Goal: Information Seeking & Learning: Learn about a topic

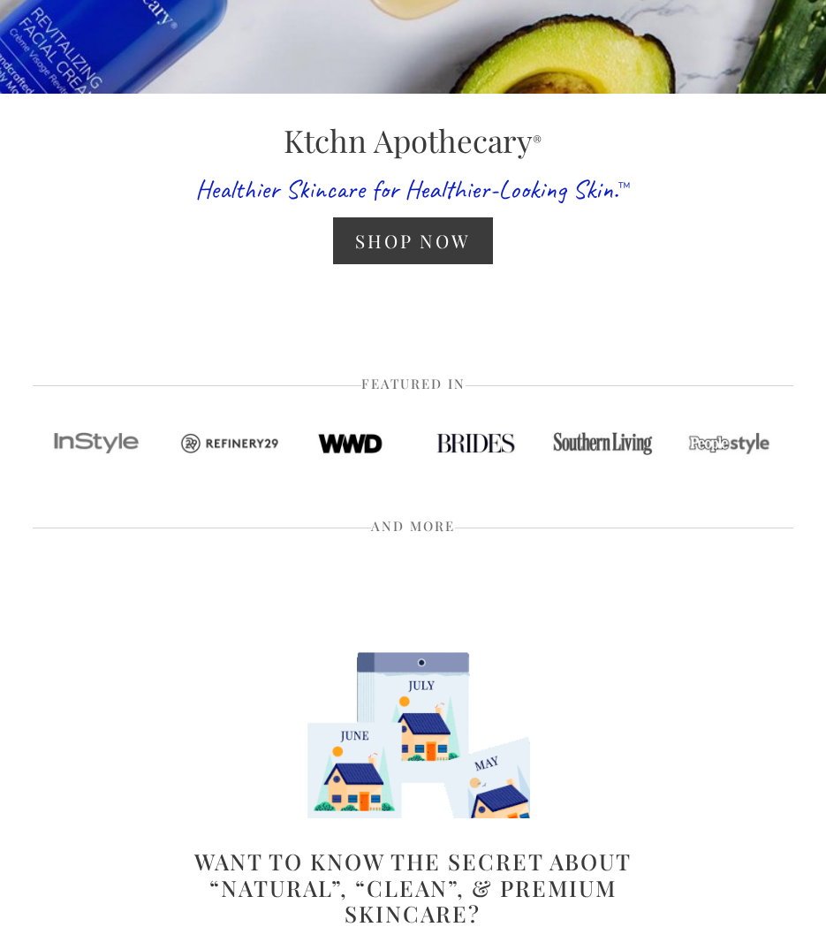
scroll to position [806, 0]
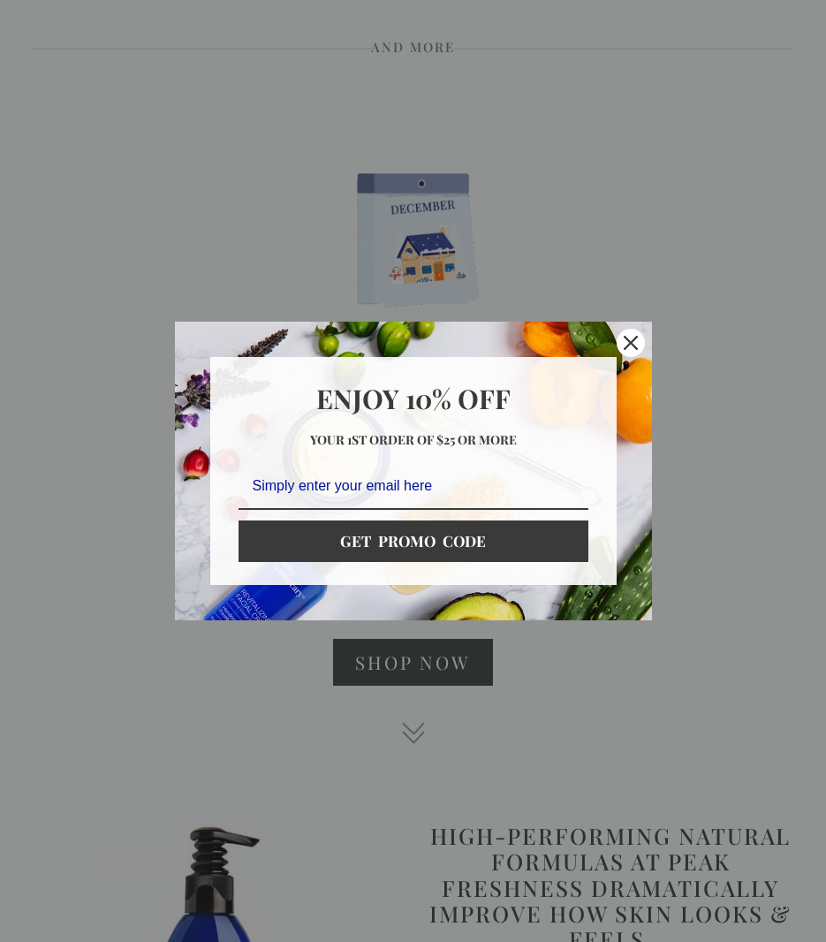
scroll to position [1162, 0]
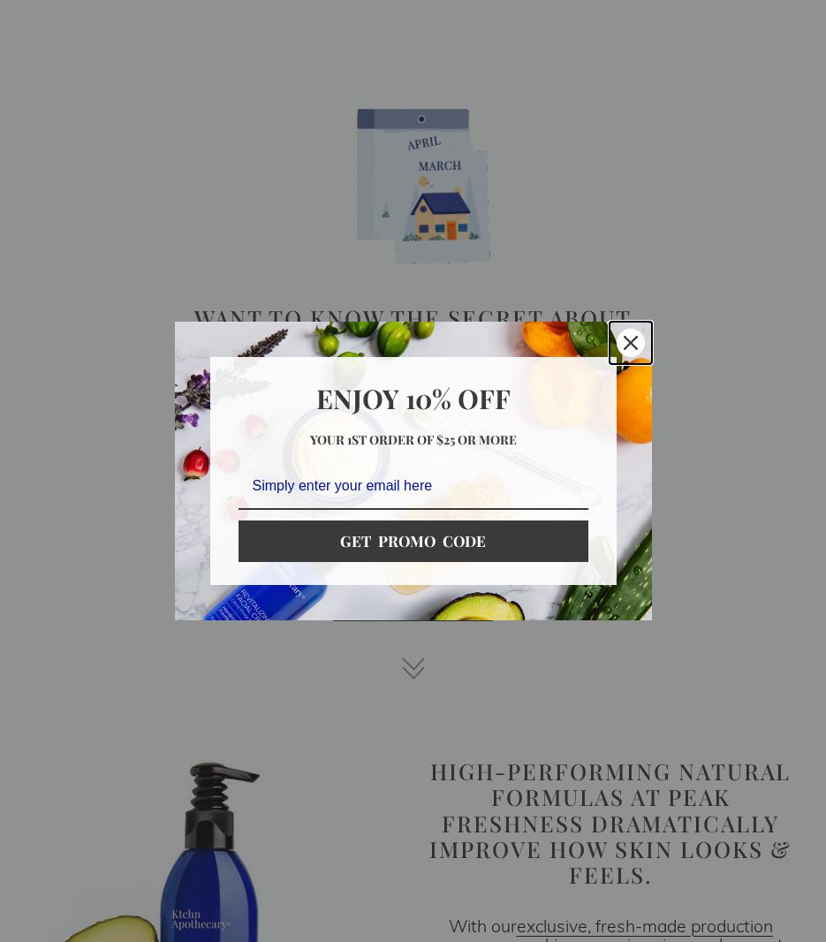
click at [634, 337] on icon "close icon" at bounding box center [631, 343] width 14 height 14
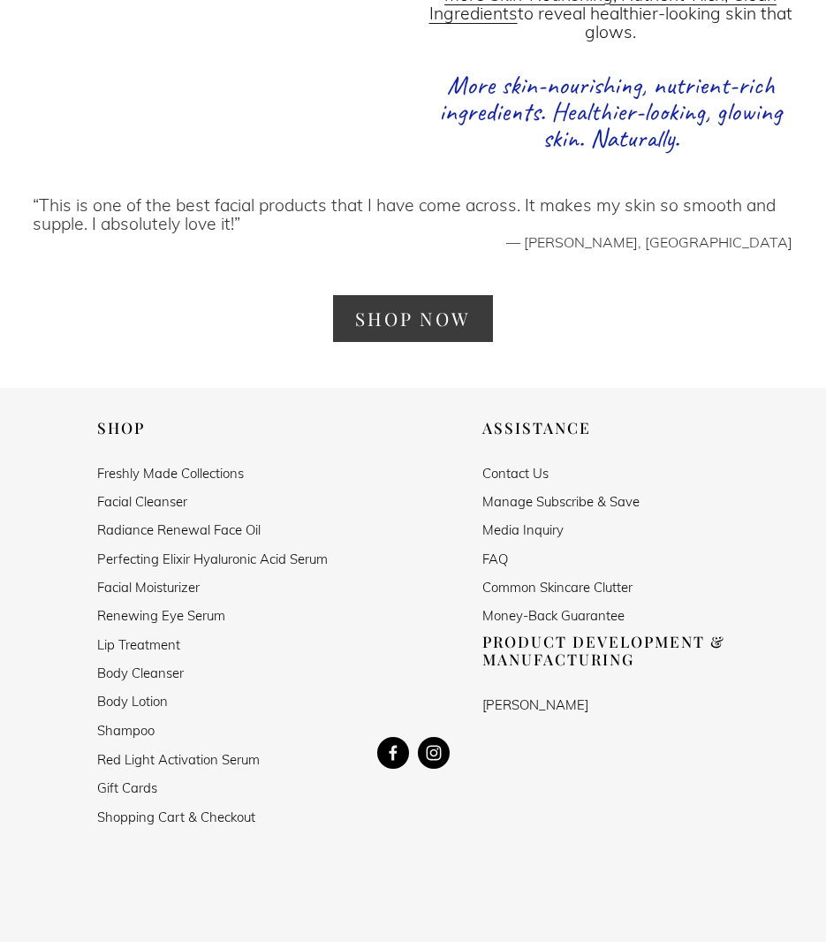
scroll to position [2848, 0]
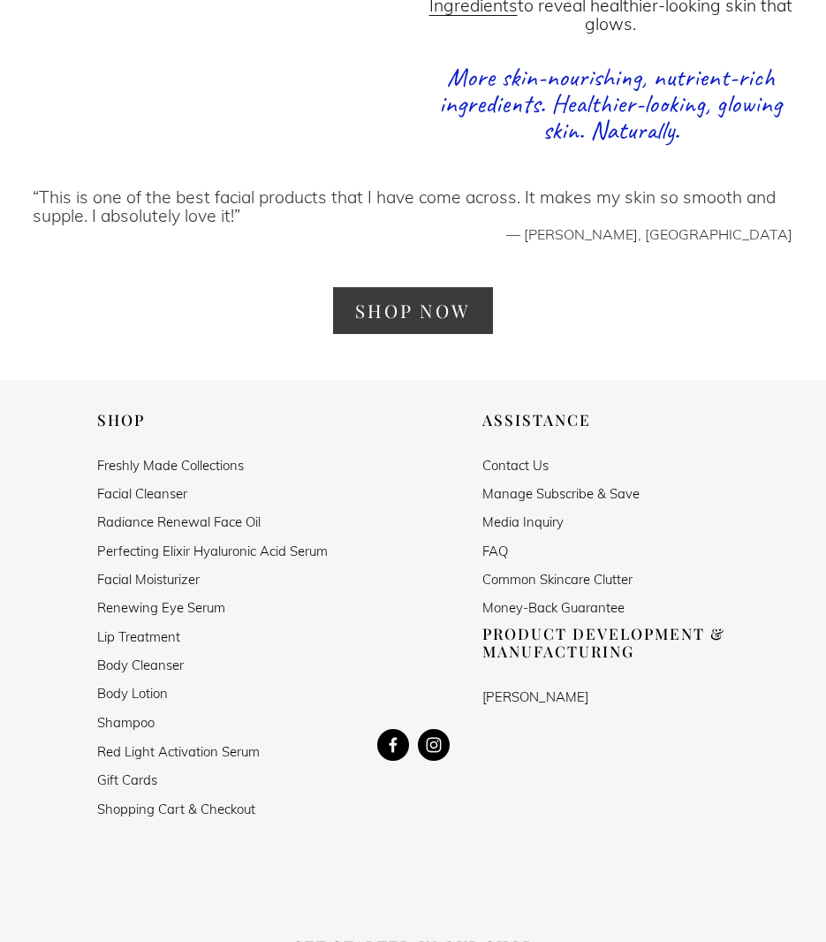
click at [125, 722] on link "Shampoo" at bounding box center [125, 722] width 57 height 14
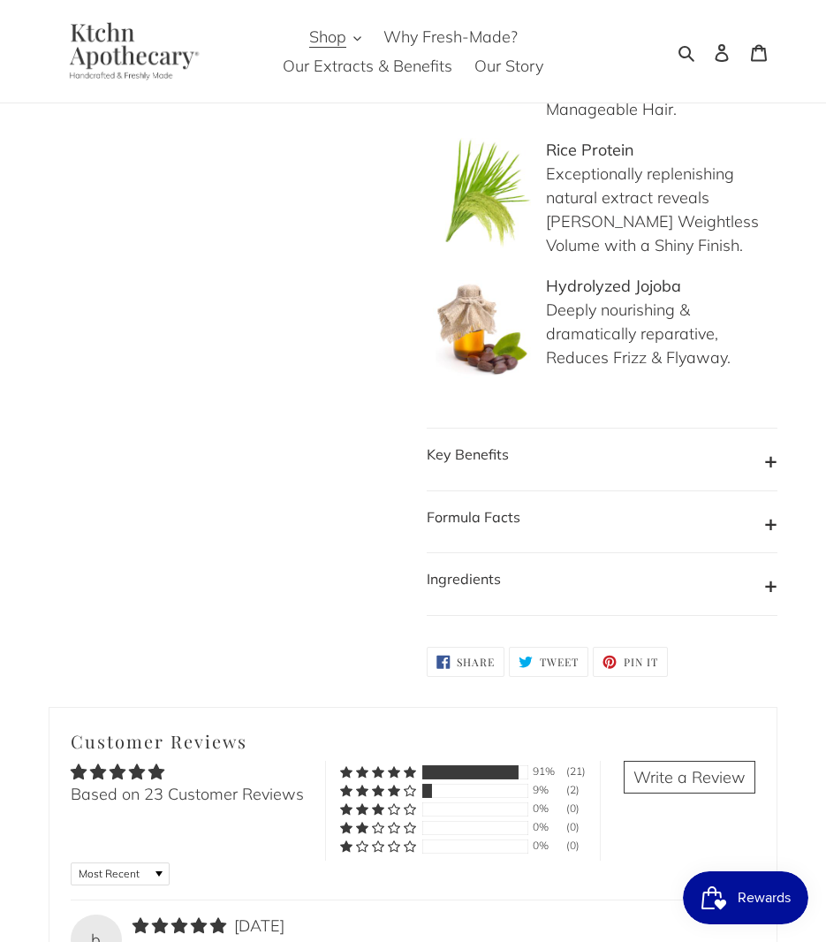
scroll to position [1889, 0]
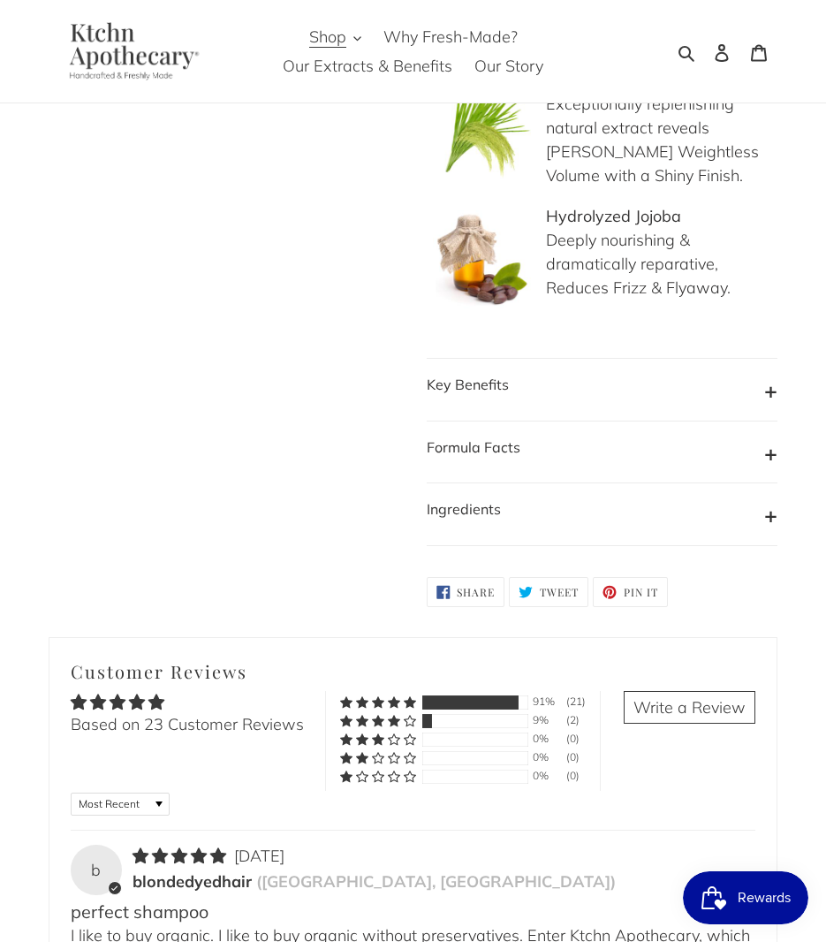
click at [472, 505] on b "Ingredients" at bounding box center [464, 509] width 74 height 18
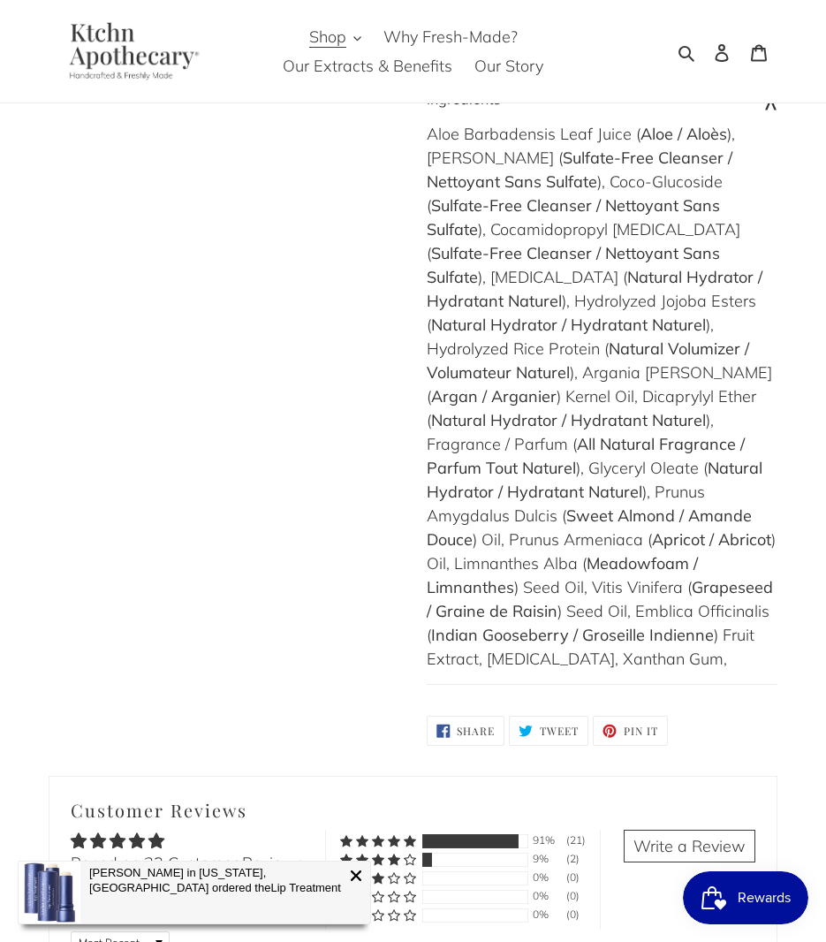
scroll to position [2311, 0]
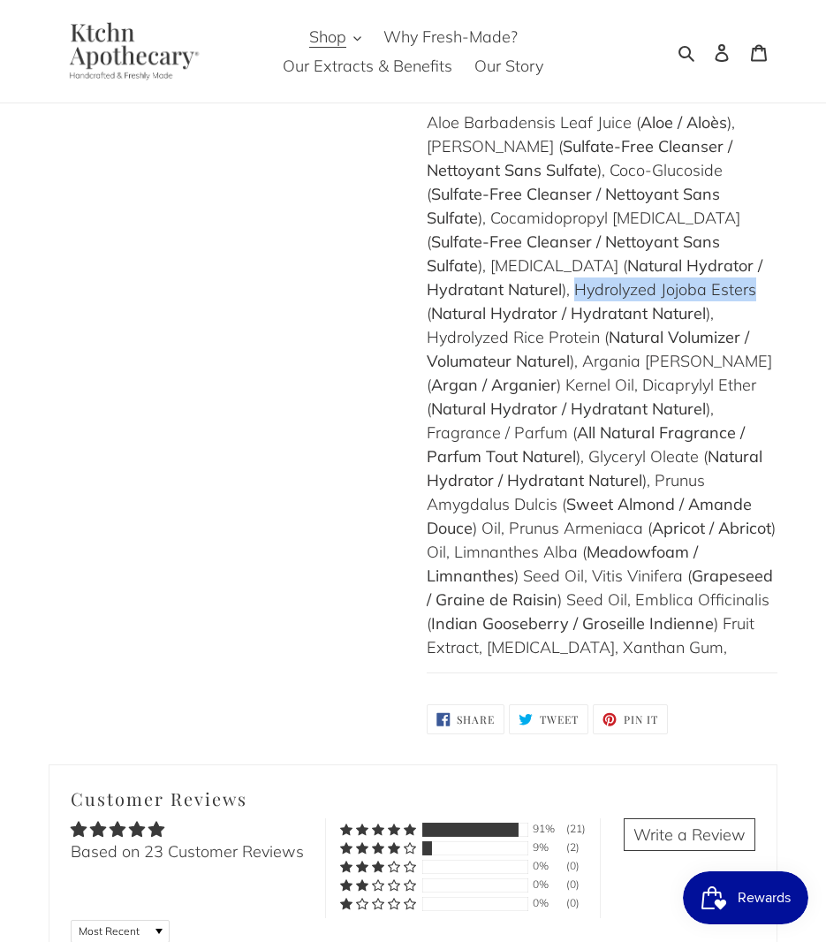
drag, startPoint x: 652, startPoint y: 260, endPoint x: 518, endPoint y: 283, distance: 136.2
click at [518, 283] on div "Aloe Barbadensis Leaf Juice ( Aloe / Aloès ), Decyl Glucoside ( Sulfate-Free Cl…" at bounding box center [603, 384] width 352 height 549
copy div "Hydrolyzed Jojoba Esters"
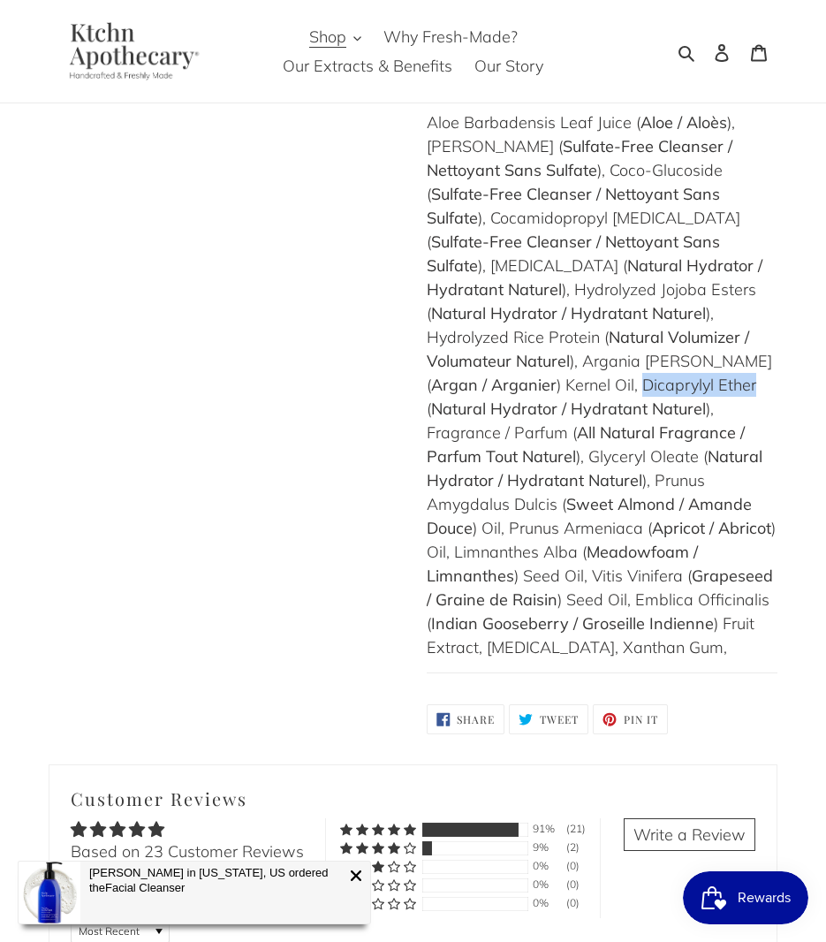
drag, startPoint x: 464, startPoint y: 382, endPoint x: 706, endPoint y: 351, distance: 244.1
click at [706, 351] on div "Aloe Barbadensis Leaf Juice ( Aloe / Aloès ), Decyl Glucoside ( Sulfate-Free Cl…" at bounding box center [603, 384] width 352 height 549
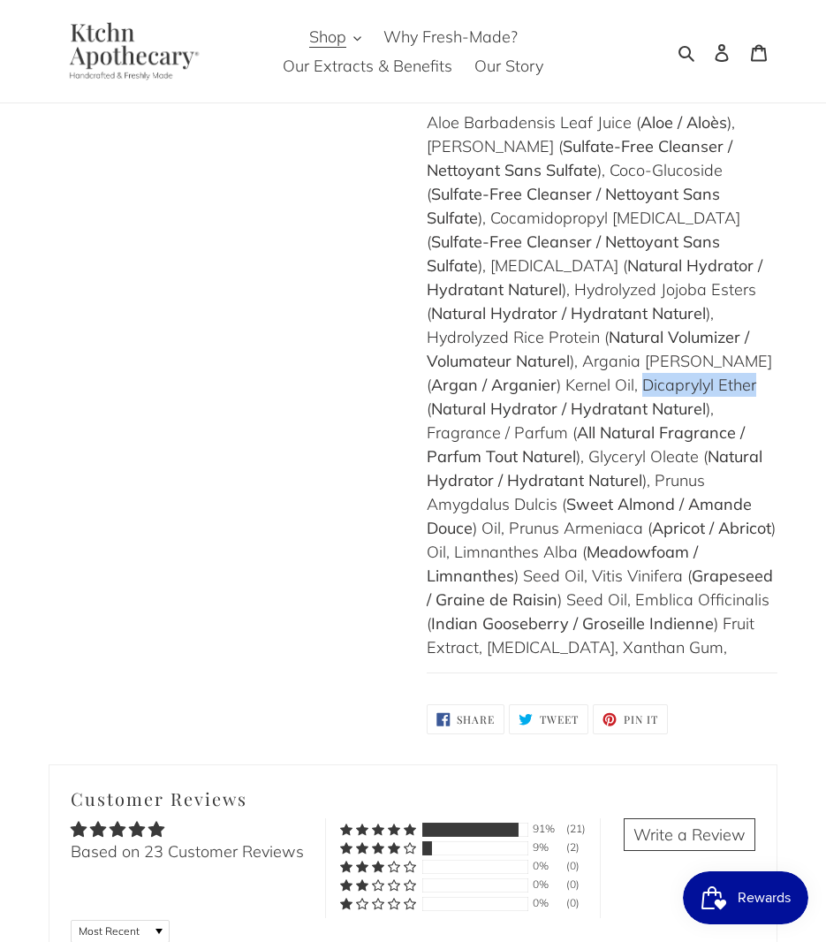
copy div "Dicaprylyl Ether"
drag, startPoint x: 588, startPoint y: 427, endPoint x: 693, endPoint y: 435, distance: 105.4
click at [693, 435] on div "Aloe Barbadensis Leaf Juice ( Aloe / Aloès ), Decyl Glucoside ( Sulfate-Free Cl…" at bounding box center [603, 384] width 352 height 549
copy div "Glyceryl Oleate"
drag, startPoint x: 556, startPoint y: 476, endPoint x: 655, endPoint y: 453, distance: 102.4
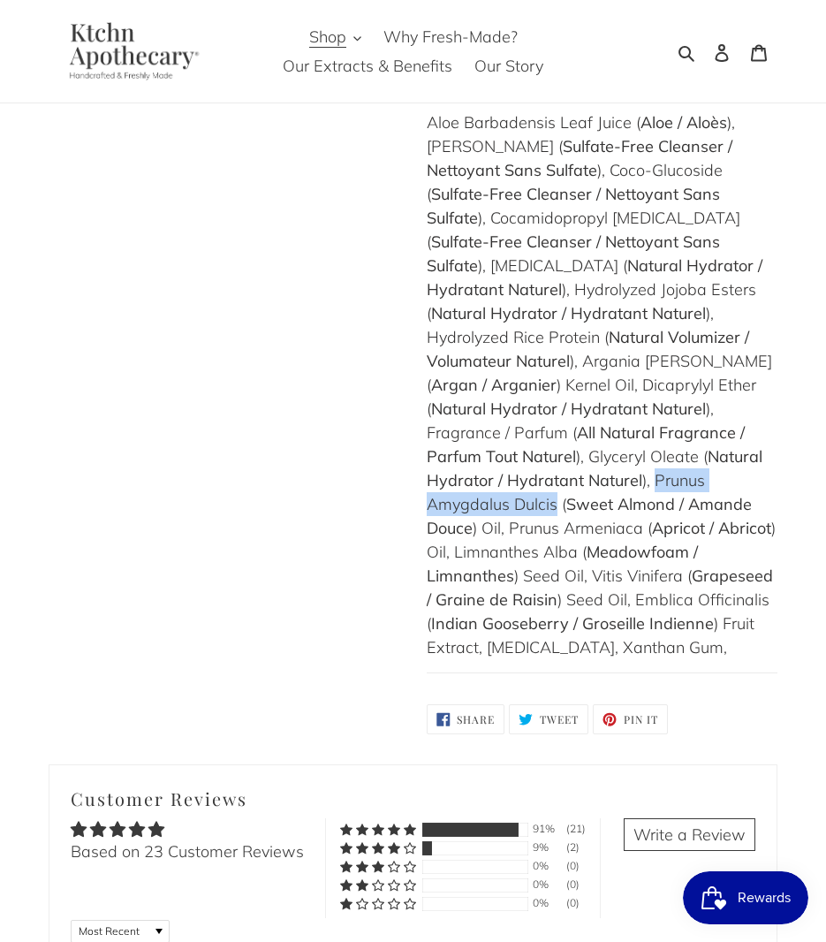
click at [655, 453] on div "Aloe Barbadensis Leaf Juice ( Aloe / Aloès ), Decyl Glucoside ( Sulfate-Free Cl…" at bounding box center [603, 384] width 352 height 549
copy div "Prunus Amygdalus Dulcis"
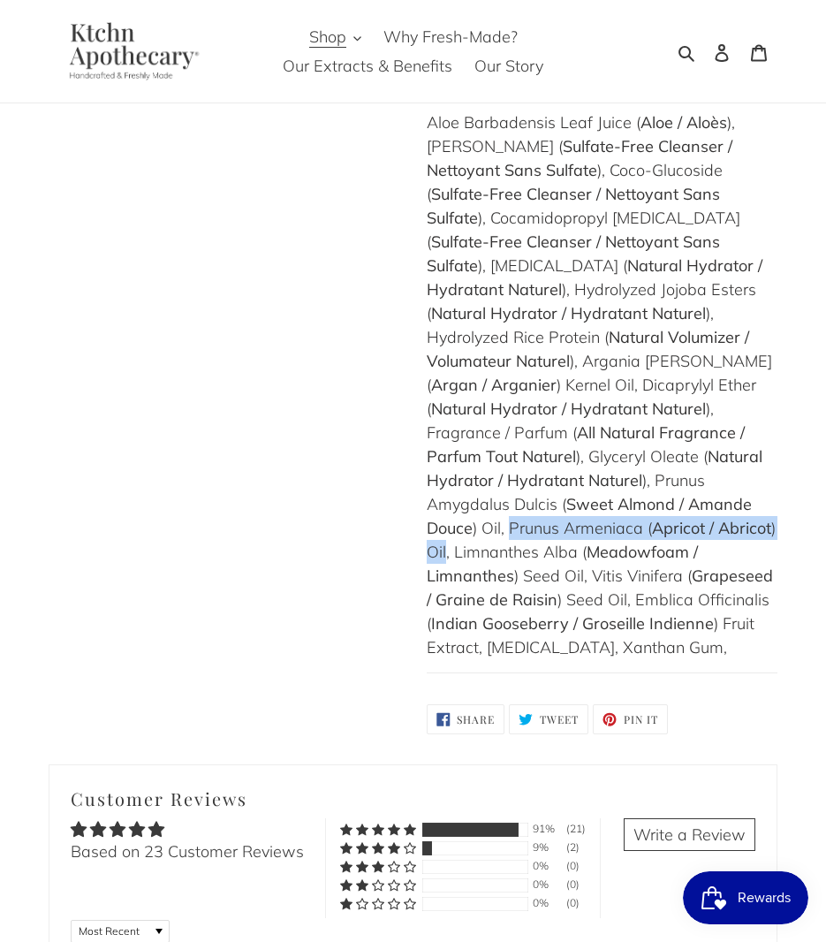
drag, startPoint x: 507, startPoint y: 500, endPoint x: 444, endPoint y: 526, distance: 68.1
click at [444, 526] on div "Aloe Barbadensis Leaf Juice ( Aloe / Aloès ), Decyl Glucoside ( Sulfate-Free Cl…" at bounding box center [603, 384] width 352 height 549
copy div "Prunus Armeniaca ( Apricot / Abricot ) Oil"
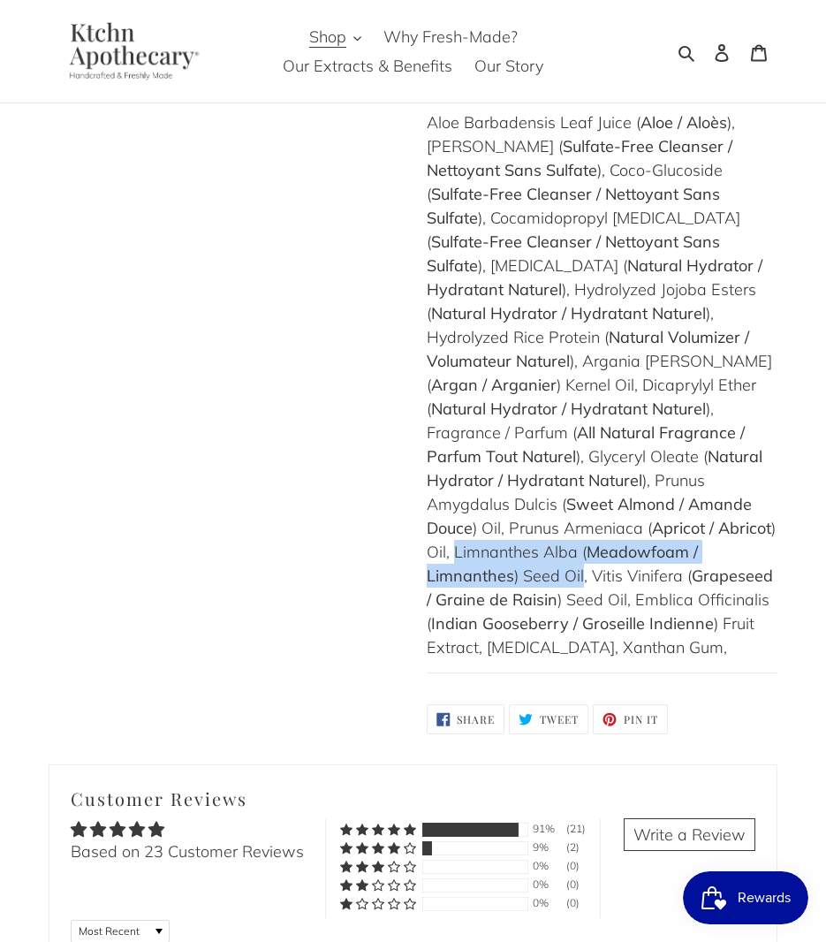
drag, startPoint x: 453, startPoint y: 521, endPoint x: 582, endPoint y: 544, distance: 131.0
click at [582, 544] on div "Aloe Barbadensis Leaf Juice ( Aloe / Aloès ), Decyl Glucoside ( Sulfate-Free Cl…" at bounding box center [603, 384] width 352 height 549
copy div "Limnanthes Alba ( Meadowfoam / Limnanthes ) Seed Oil"
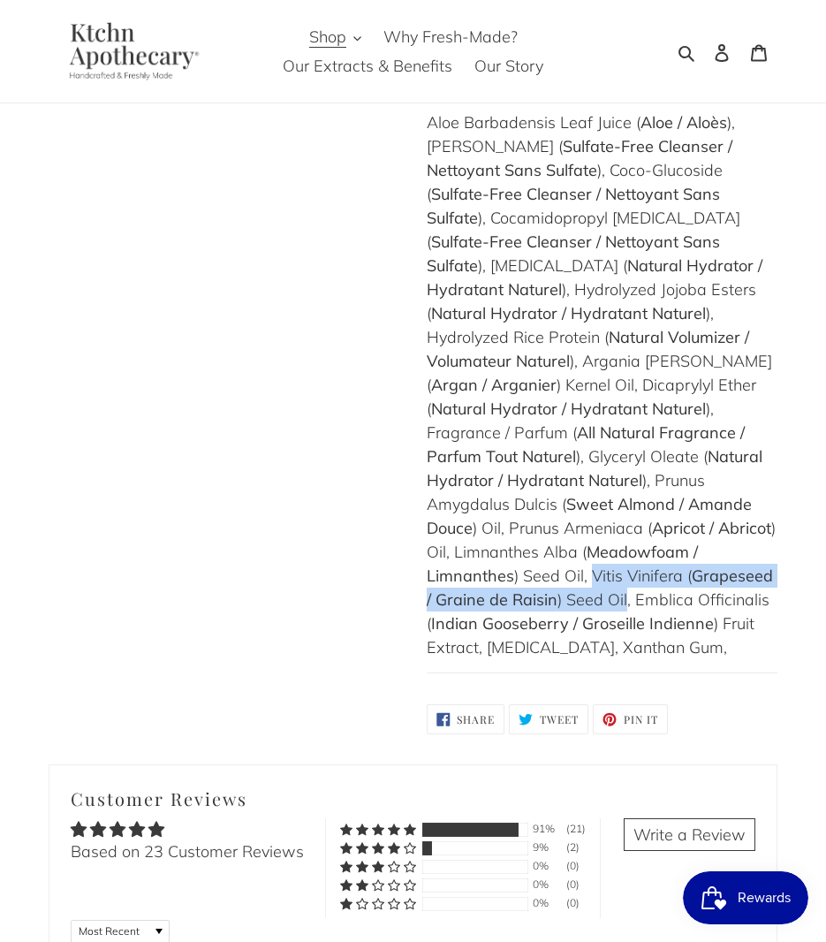
drag, startPoint x: 591, startPoint y: 549, endPoint x: 616, endPoint y: 571, distance: 33.8
click at [616, 571] on div "Aloe Barbadensis Leaf Juice ( Aloe / Aloès ), Decyl Glucoside ( Sulfate-Free Cl…" at bounding box center [603, 384] width 352 height 549
copy div "Vitis Vinifera ( Grapeseed / Graine de Raisin ) Seed Oil"
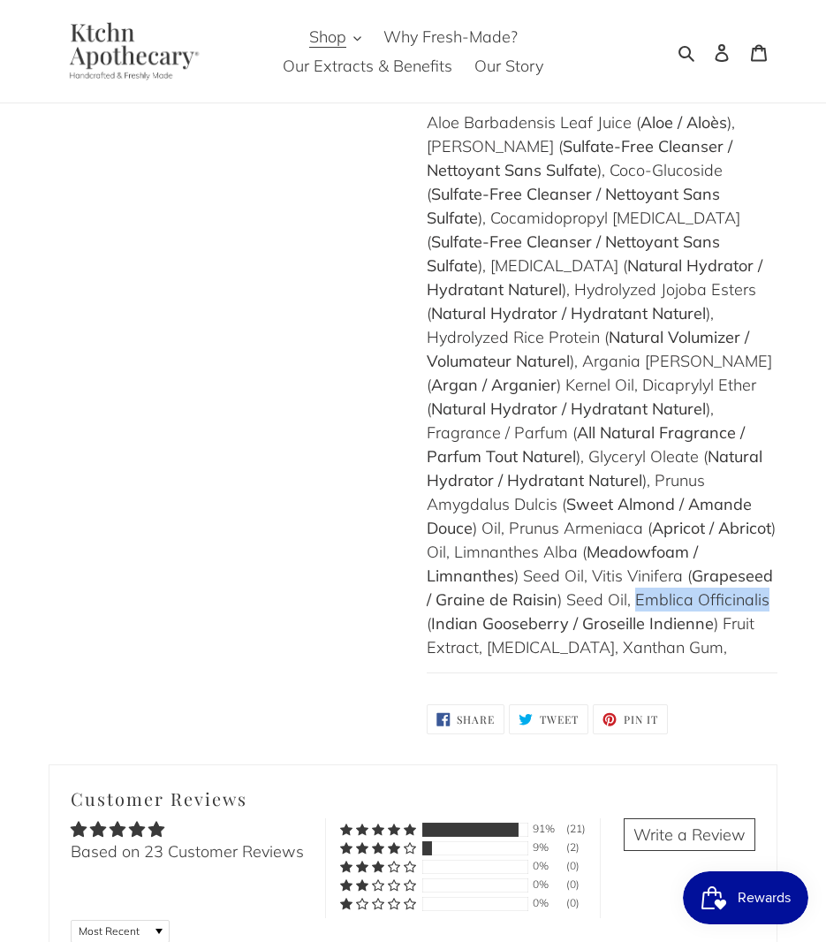
drag, startPoint x: 753, startPoint y: 572, endPoint x: 627, endPoint y: 568, distance: 125.5
click at [627, 568] on div "Aloe Barbadensis Leaf Juice ( Aloe / Aloès ), Decyl Glucoside ( Sulfate-Free Cl…" at bounding box center [603, 384] width 352 height 549
copy div "Emblica Officinalis"
drag, startPoint x: 673, startPoint y: 622, endPoint x: 494, endPoint y: 640, distance: 180.3
click at [494, 640] on div "Aloe Barbadensis Leaf Juice ( Aloe / Aloès ), Decyl Glucoside ( Sulfate-Free Cl…" at bounding box center [603, 384] width 352 height 549
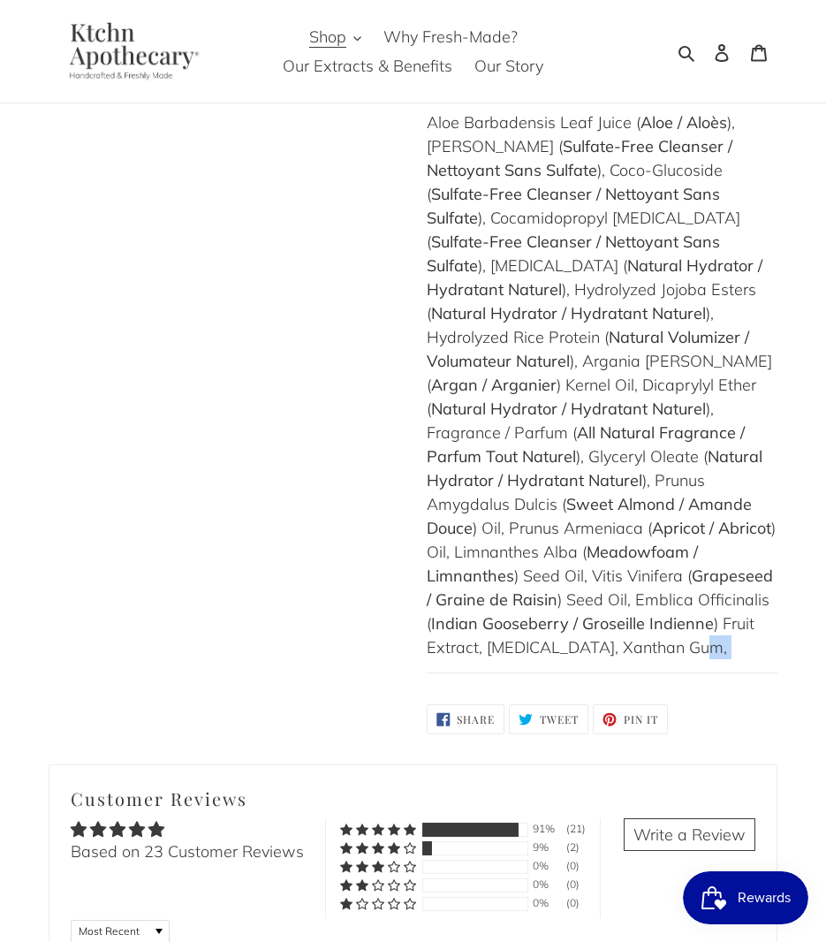
copy div "Sodium Benzoate"
click at [639, 648] on div "Aloe Barbadensis Leaf Juice ( Aloe / Aloès ), Decyl Glucoside ( Sulfate-Free Cl…" at bounding box center [603, 384] width 352 height 549
drag, startPoint x: 636, startPoint y: 643, endPoint x: 502, endPoint y: 646, distance: 134.3
click at [502, 646] on div "Aloe Barbadensis Leaf Juice ( Aloe / Aloès ), Decyl Glucoside ( Sulfate-Free Cl…" at bounding box center [603, 384] width 352 height 549
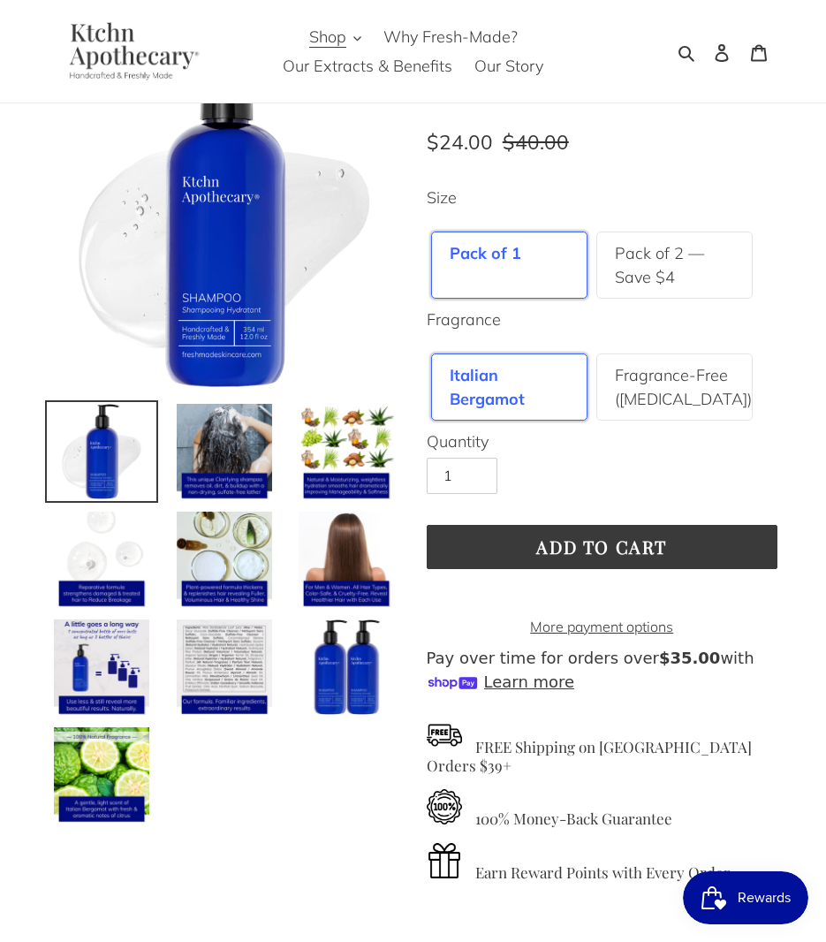
scroll to position [139, 0]
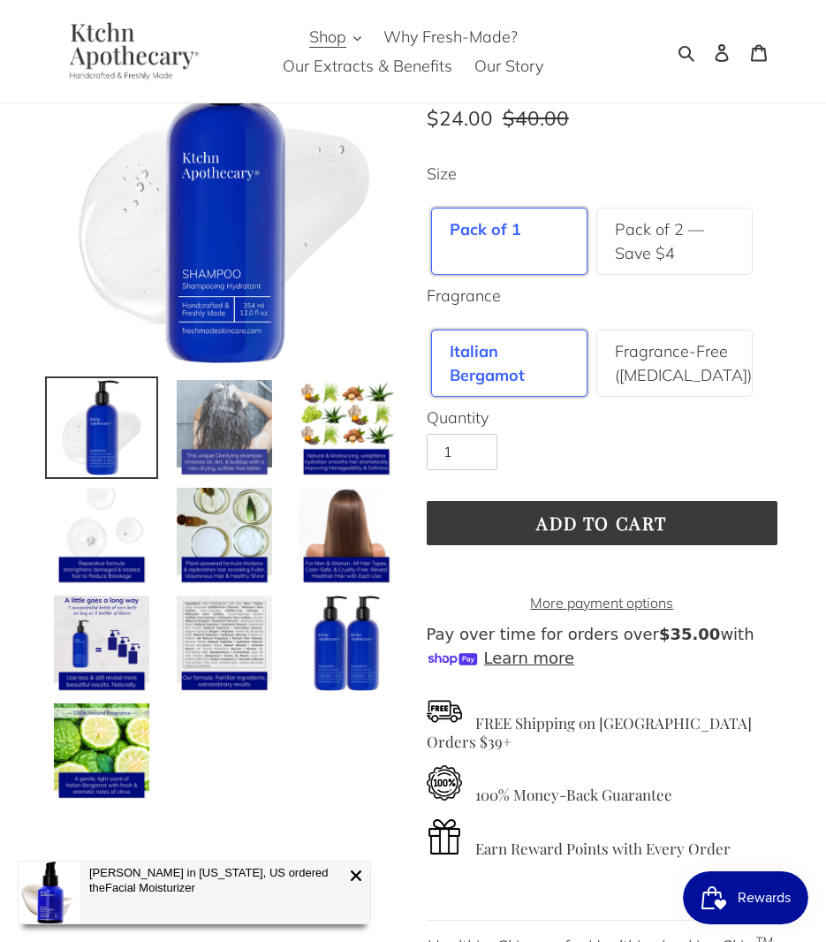
click at [228, 412] on img at bounding box center [224, 427] width 99 height 99
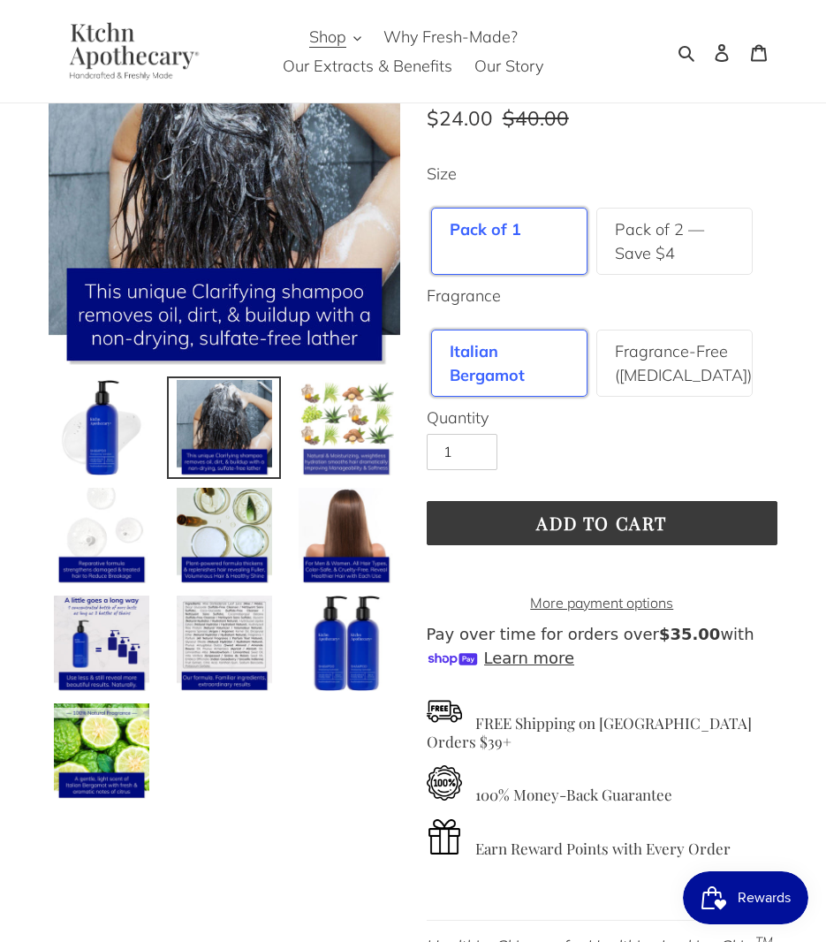
click at [347, 407] on img at bounding box center [346, 427] width 99 height 99
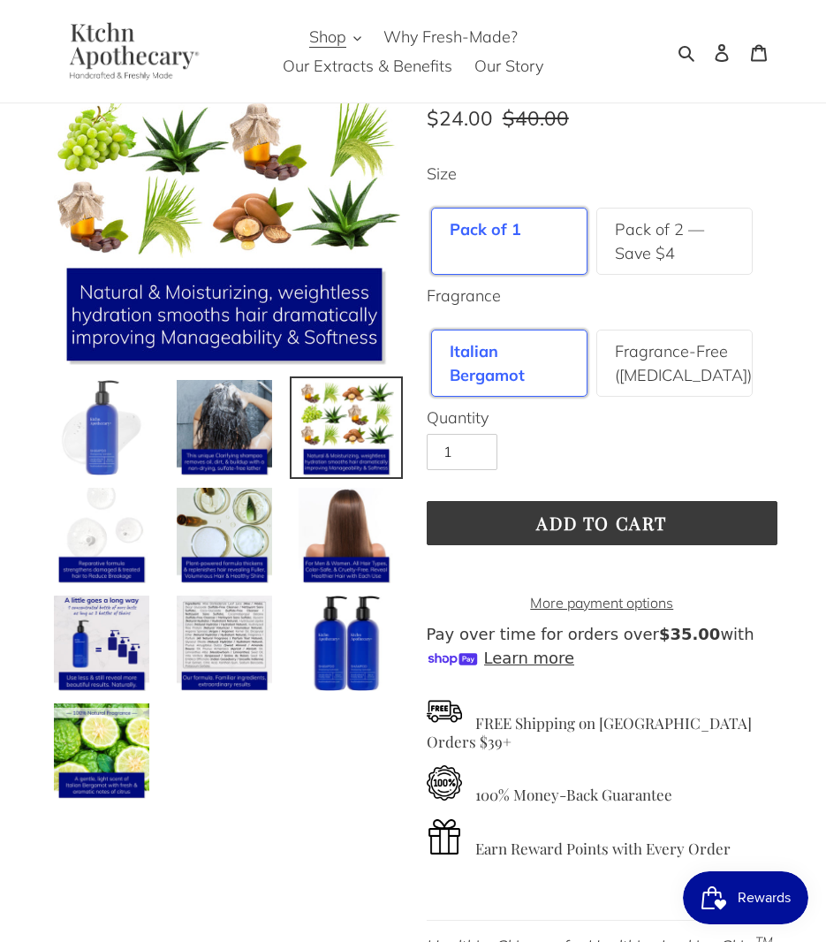
click at [120, 426] on img at bounding box center [101, 427] width 99 height 99
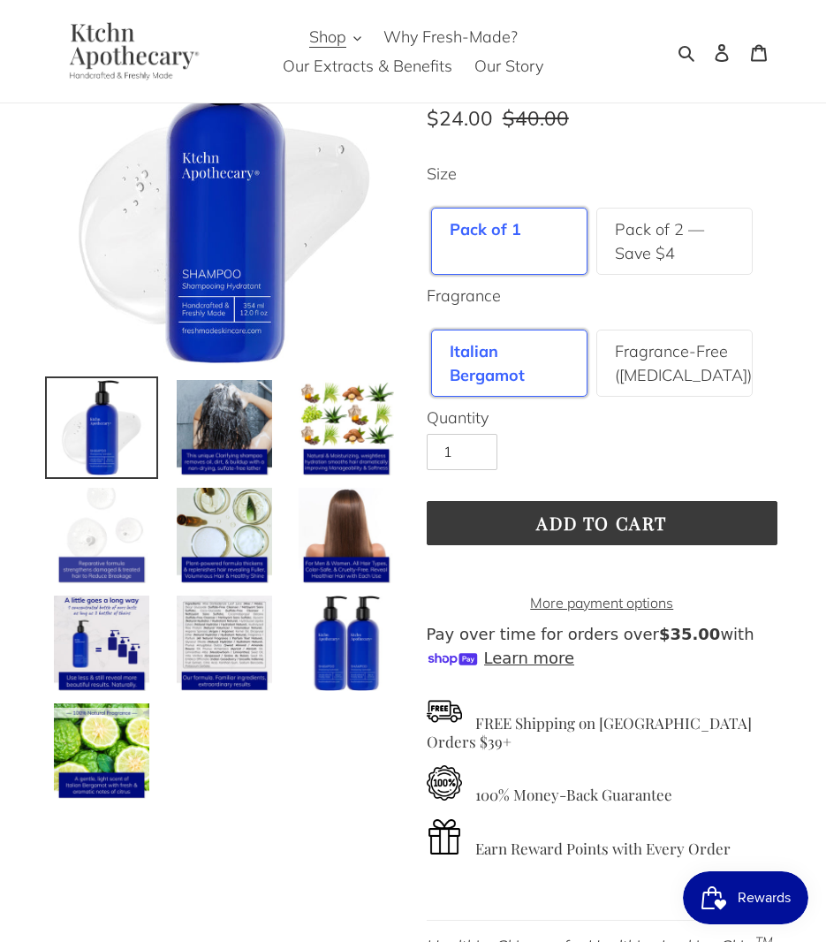
click at [119, 517] on img at bounding box center [101, 535] width 99 height 99
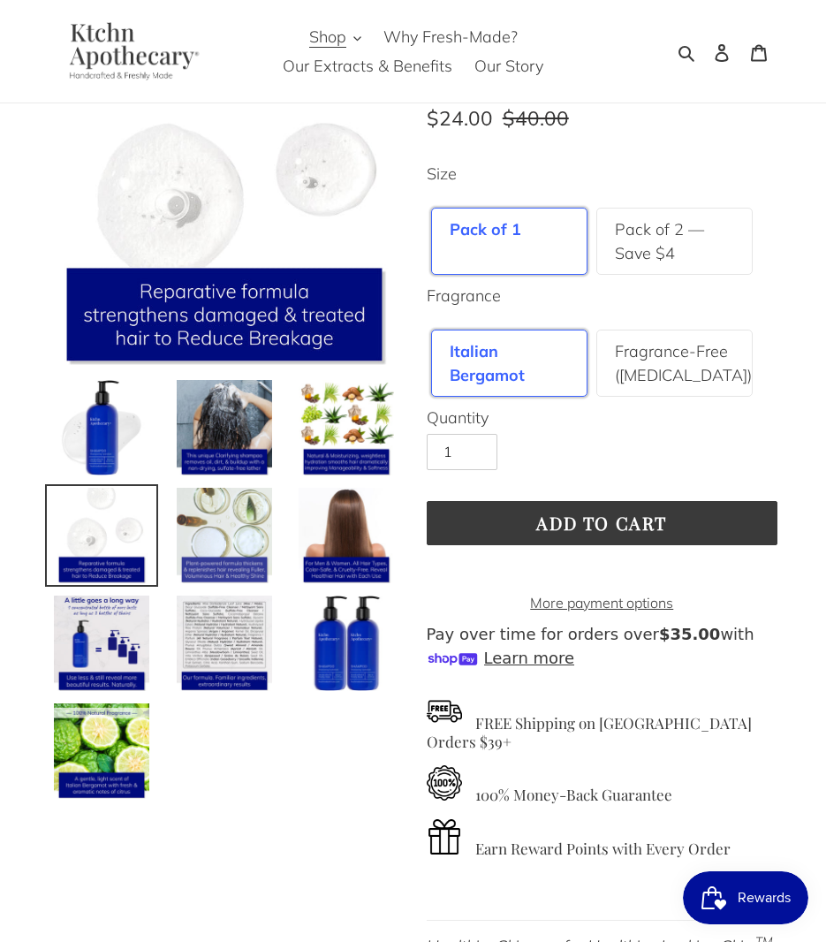
click at [218, 534] on img at bounding box center [224, 535] width 99 height 99
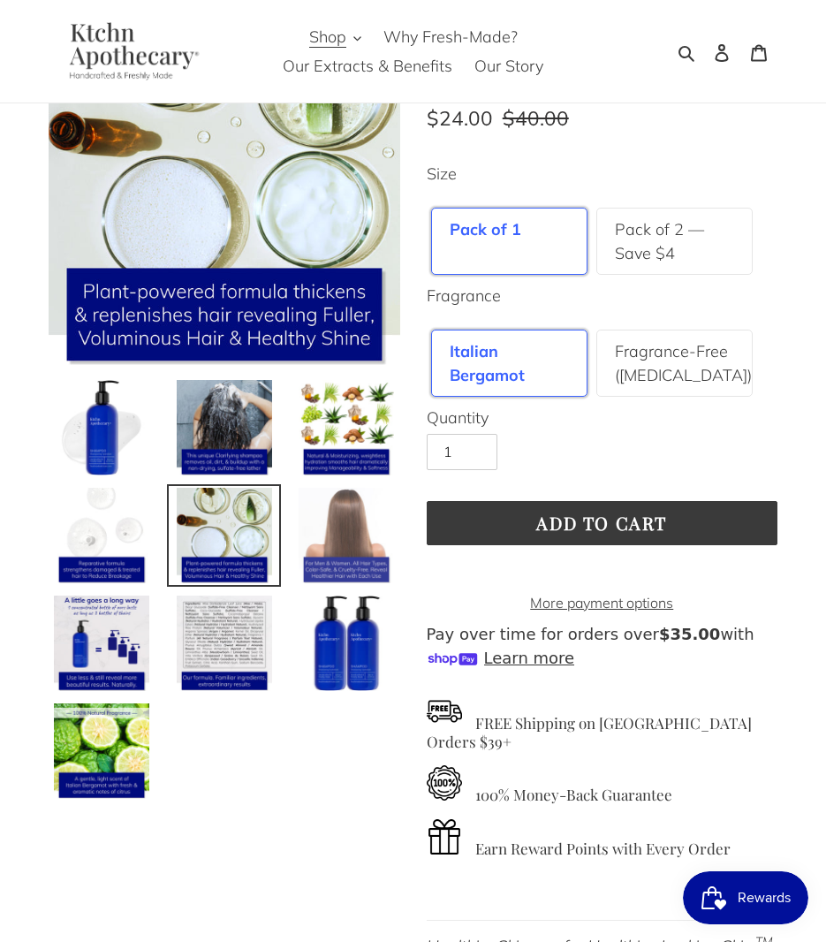
click at [368, 527] on img at bounding box center [346, 535] width 99 height 99
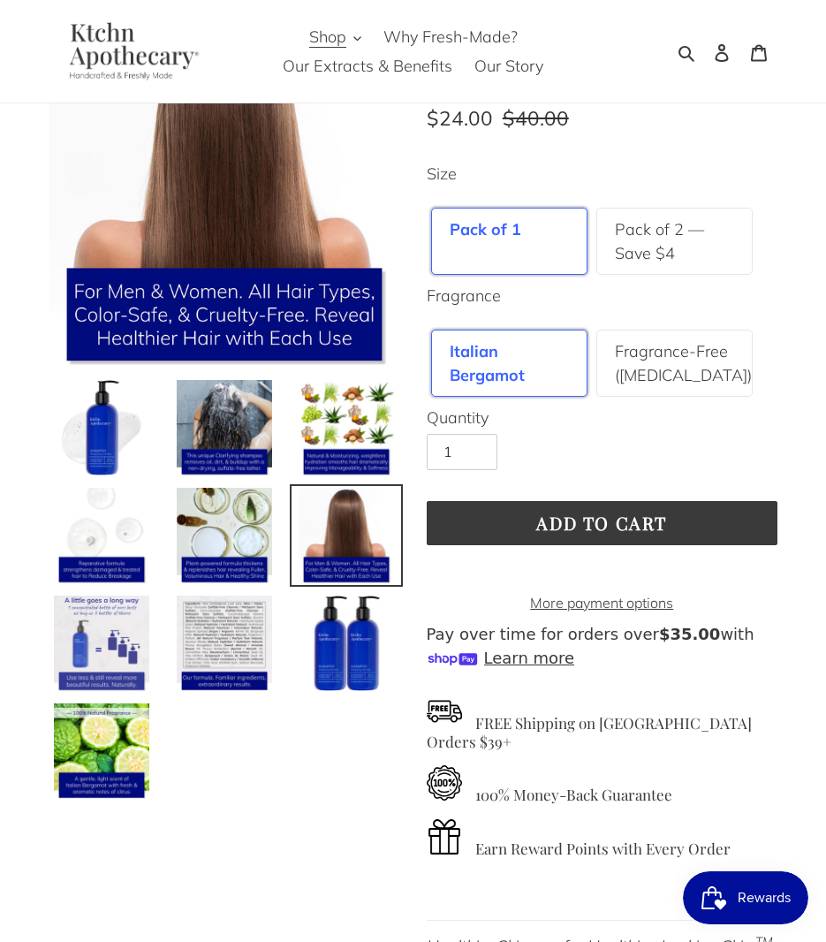
click at [111, 637] on img at bounding box center [101, 643] width 99 height 99
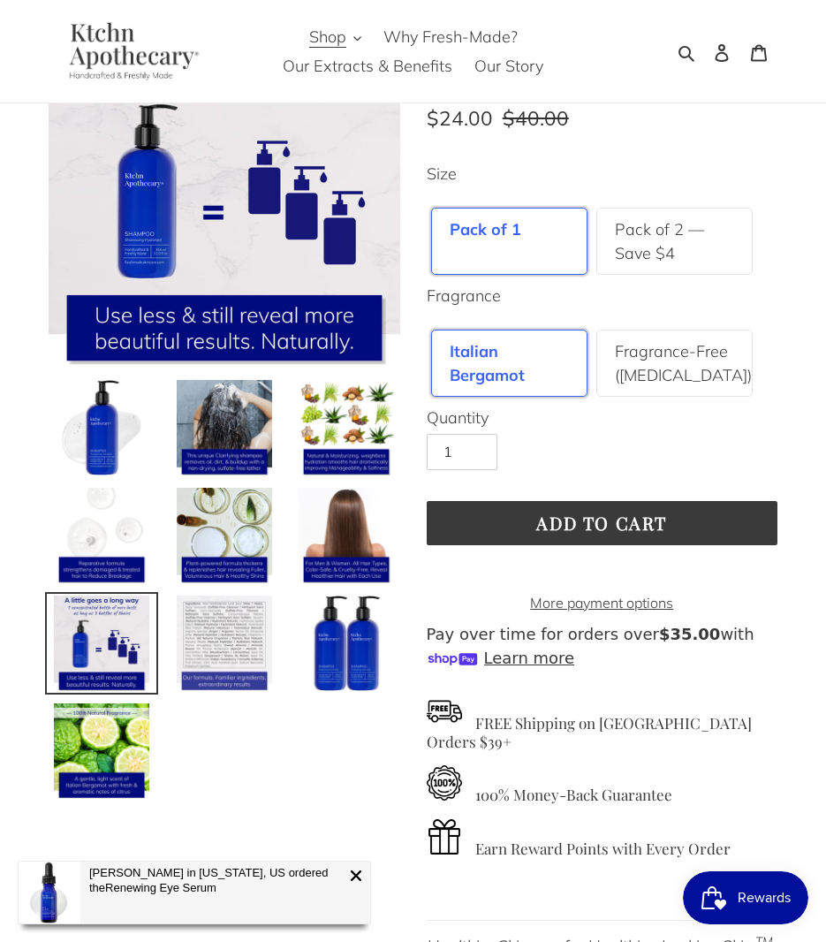
click at [215, 636] on img at bounding box center [224, 643] width 99 height 99
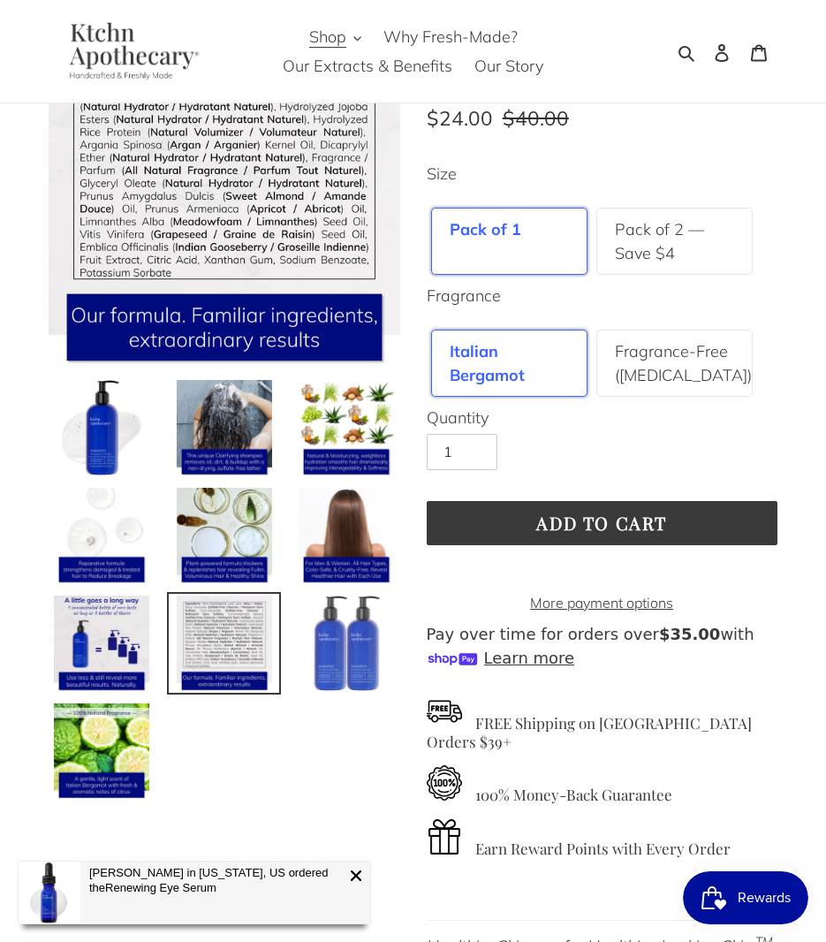
click at [339, 635] on img at bounding box center [346, 643] width 99 height 99
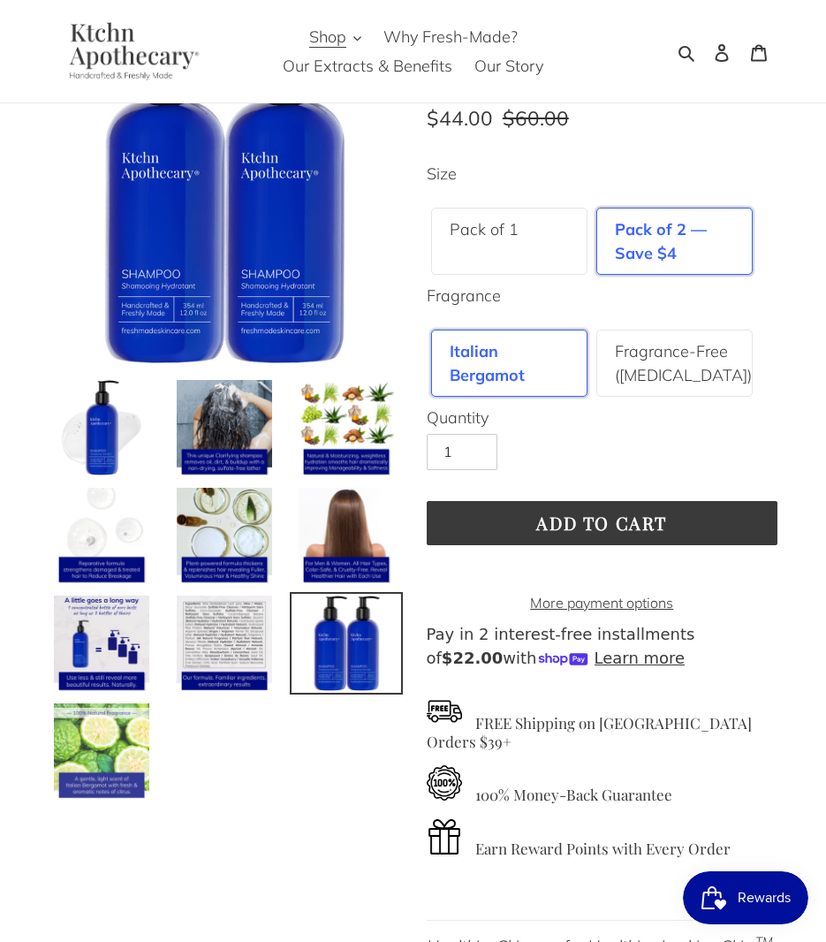
click at [106, 730] on img at bounding box center [101, 750] width 99 height 99
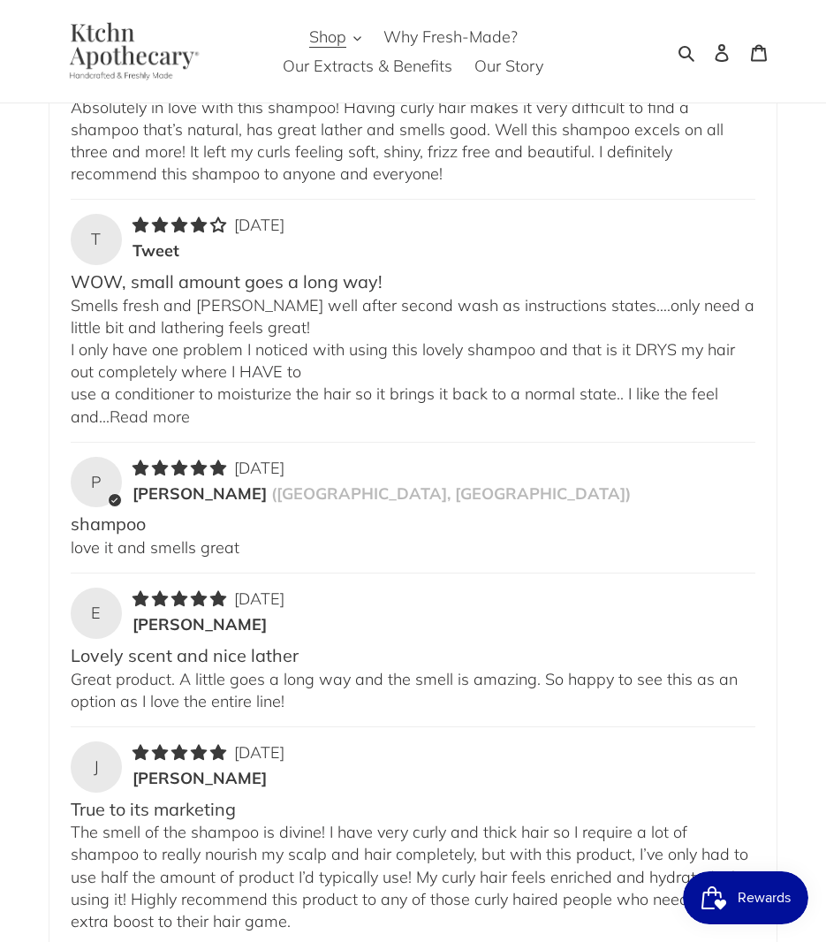
scroll to position [3718, 0]
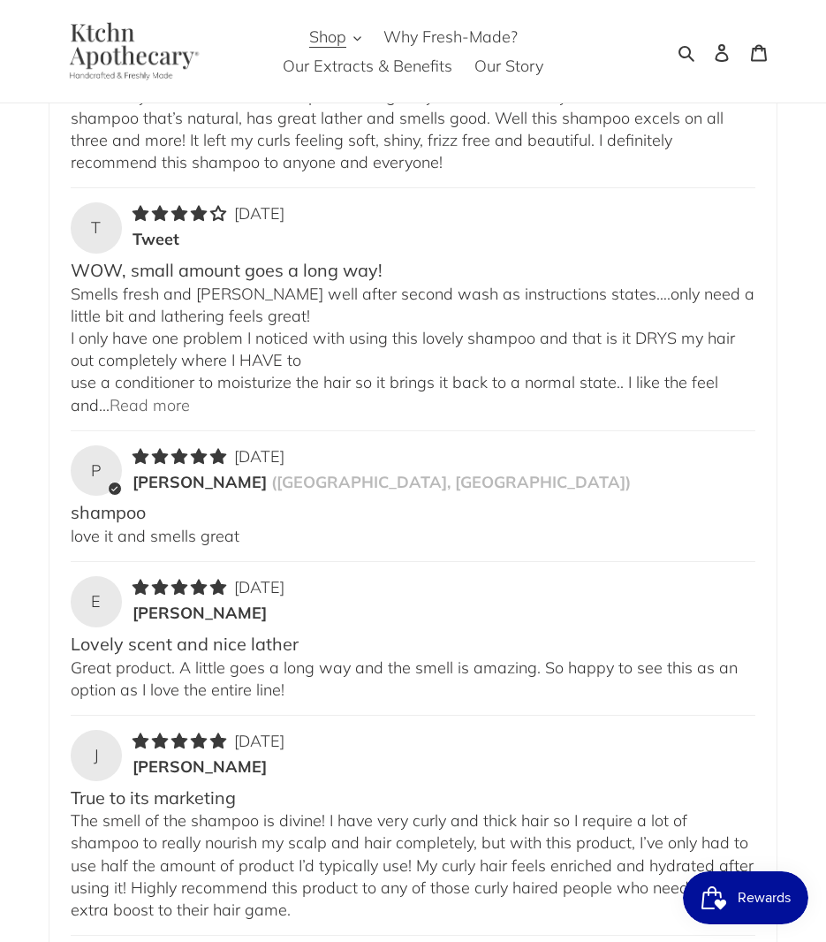
click at [137, 406] on link "Read more" at bounding box center [150, 405] width 80 height 20
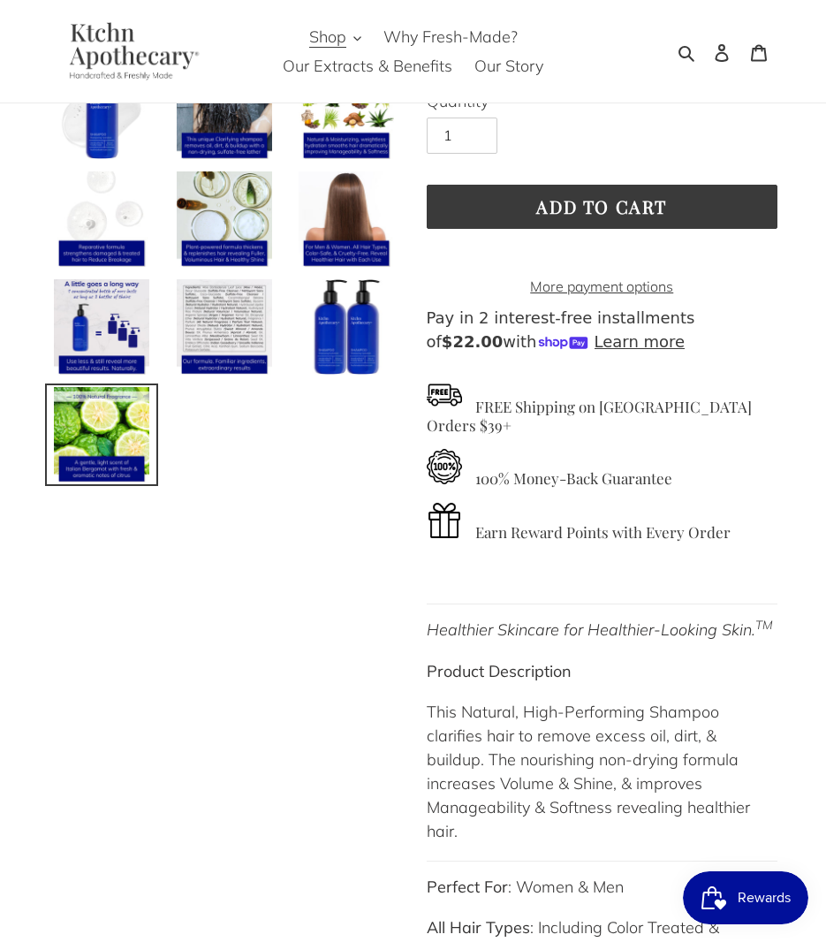
scroll to position [0, 0]
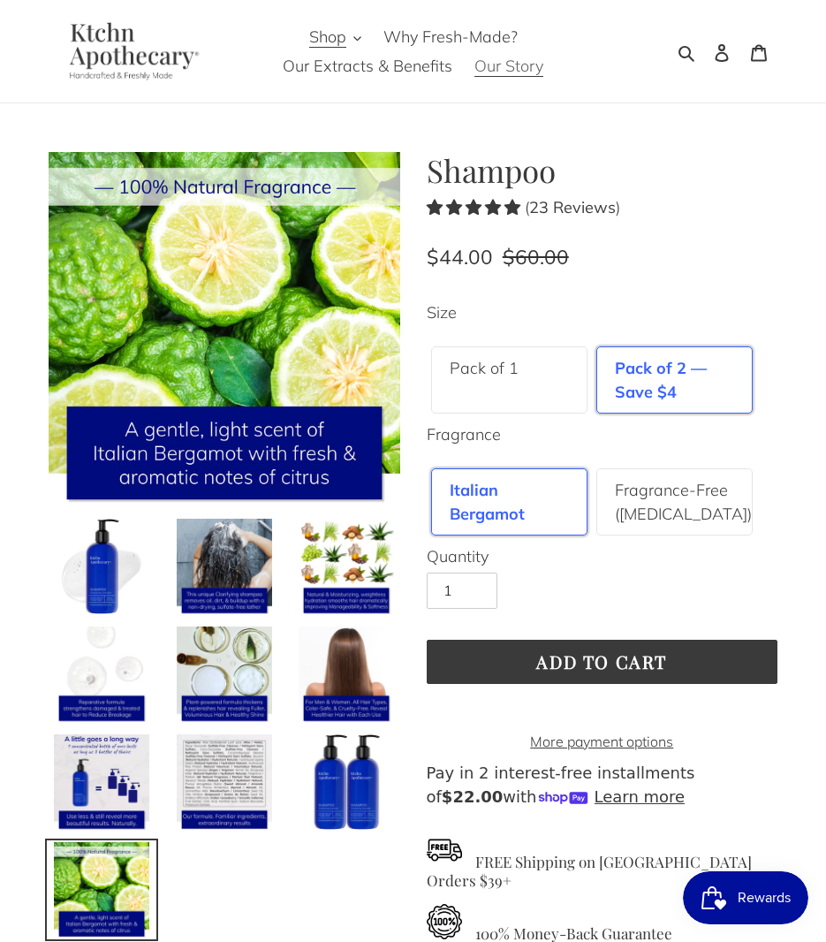
click at [521, 72] on span "Our Story" at bounding box center [508, 66] width 69 height 21
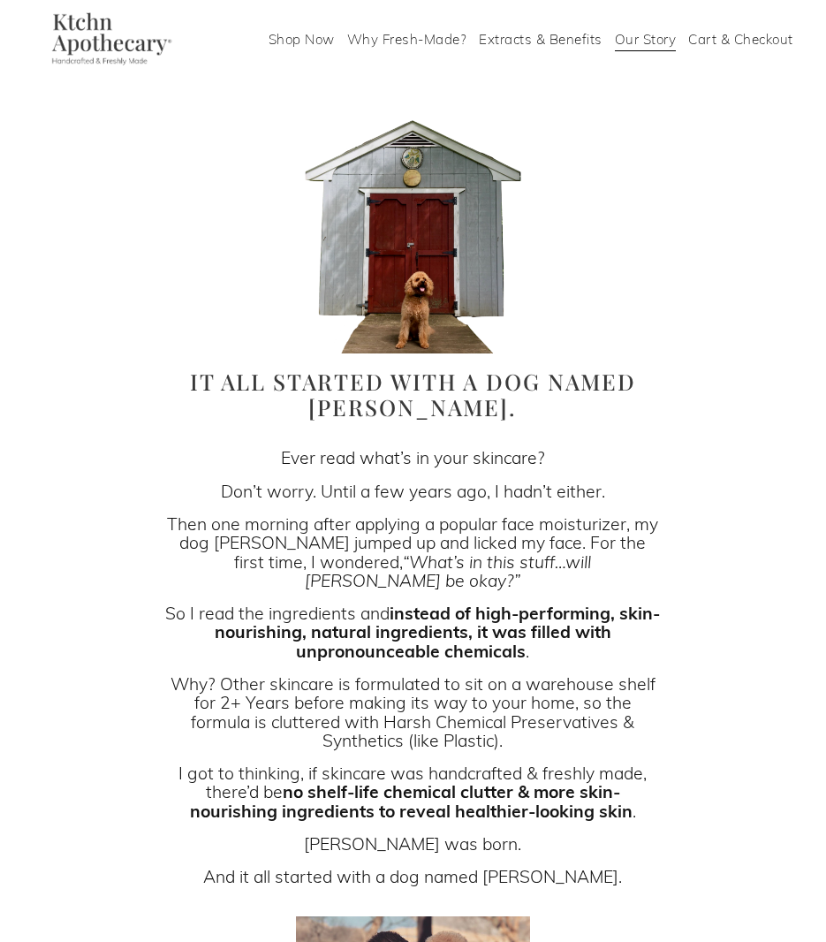
click at [577, 35] on link "Extracts & Benefits" at bounding box center [541, 39] width 124 height 27
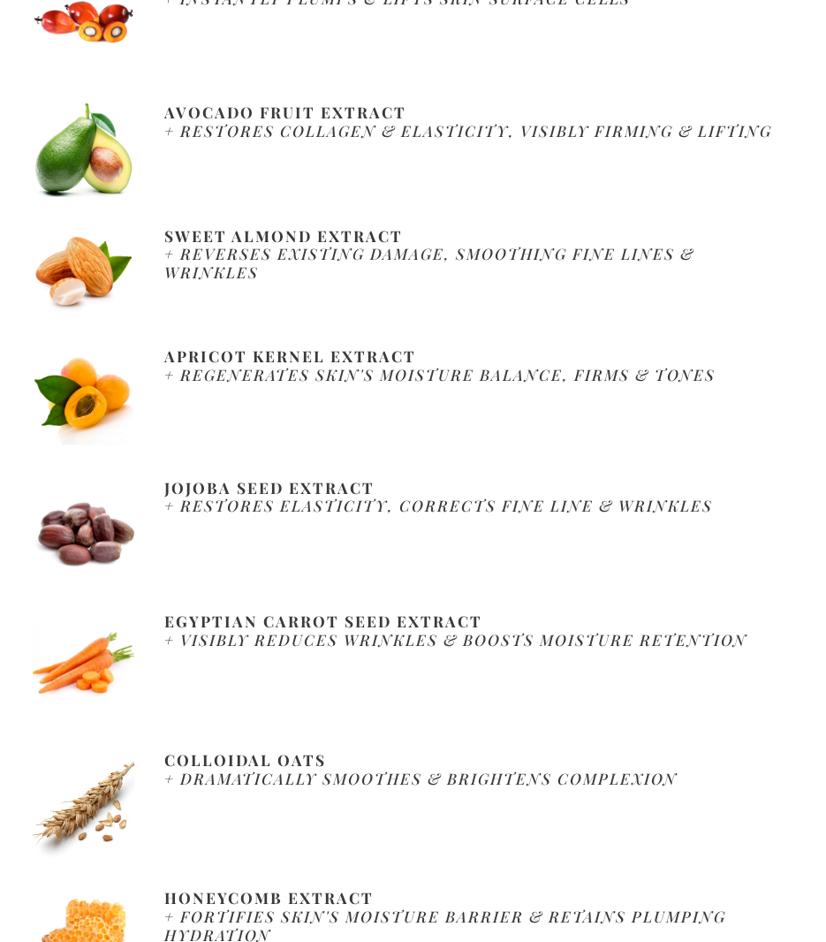
scroll to position [1315, 0]
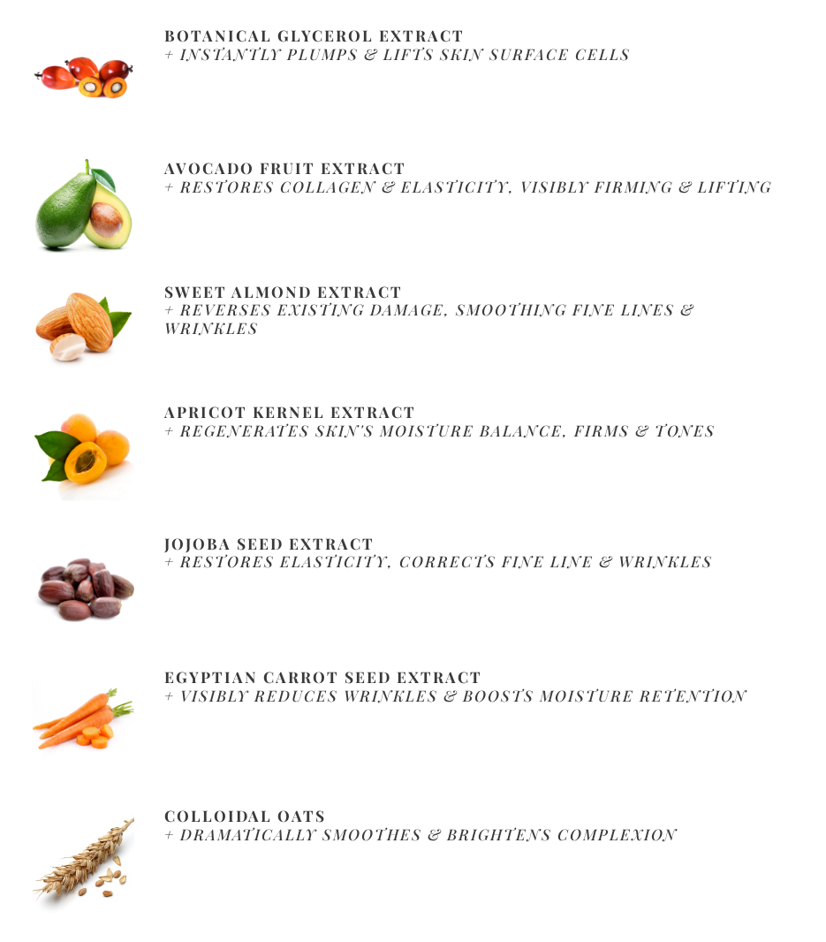
click at [392, 666] on strong "Egyptian Carrot Seed Extract" at bounding box center [323, 676] width 318 height 20
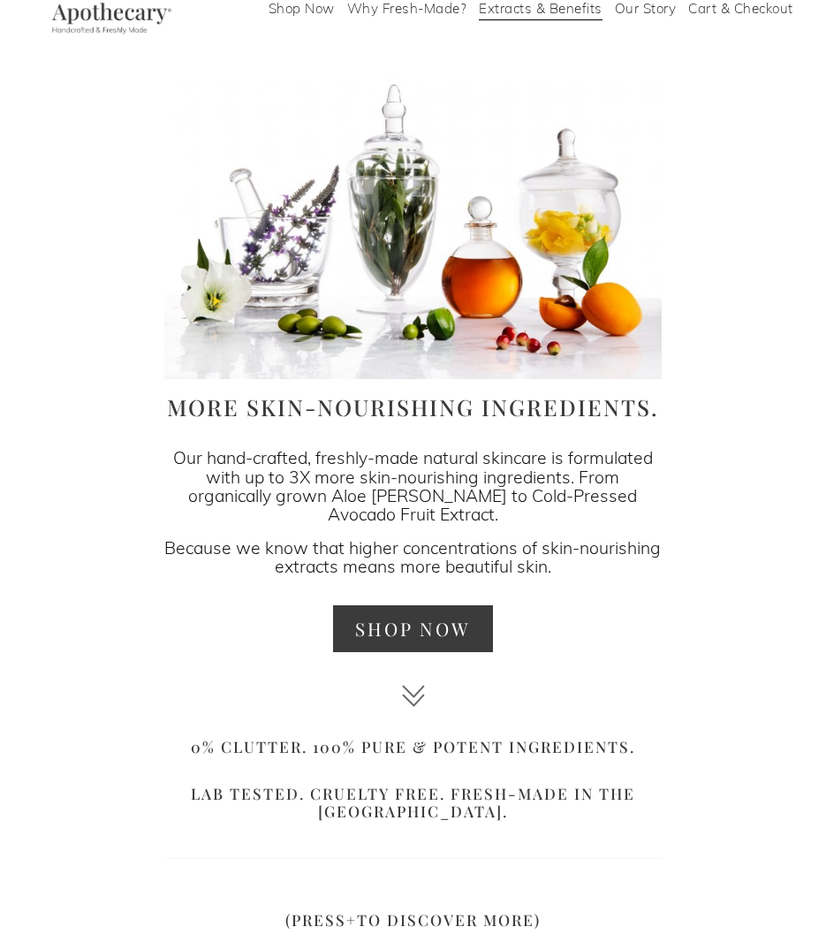
scroll to position [0, 0]
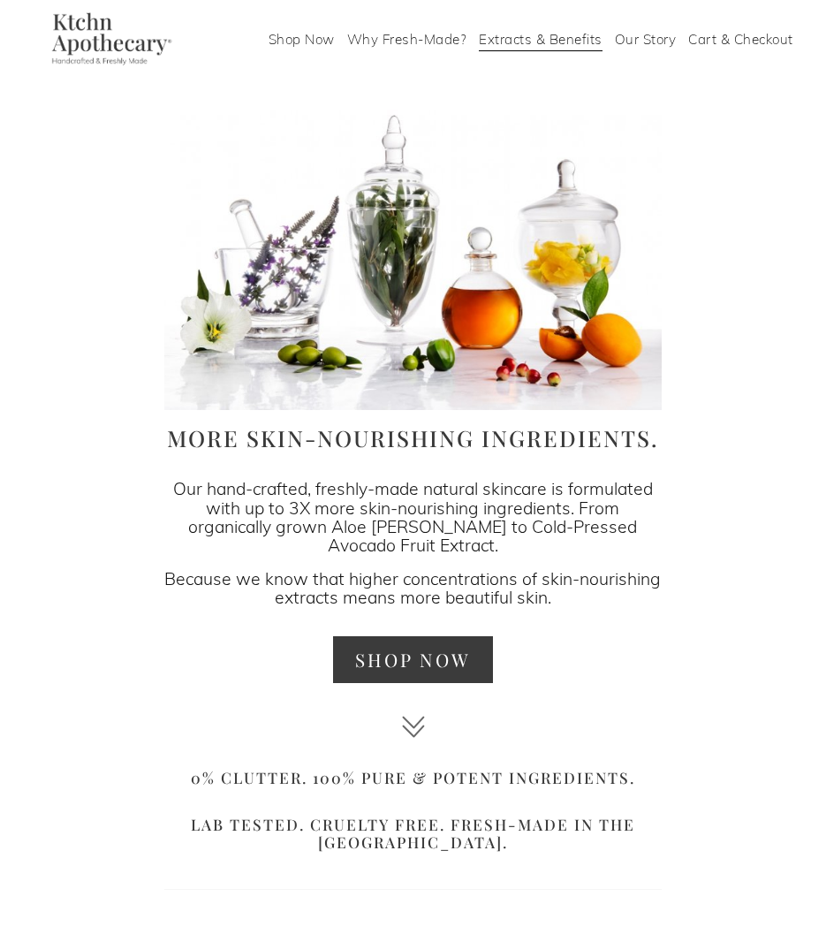
click at [398, 41] on link "Why Fresh-Made?" at bounding box center [407, 39] width 120 height 27
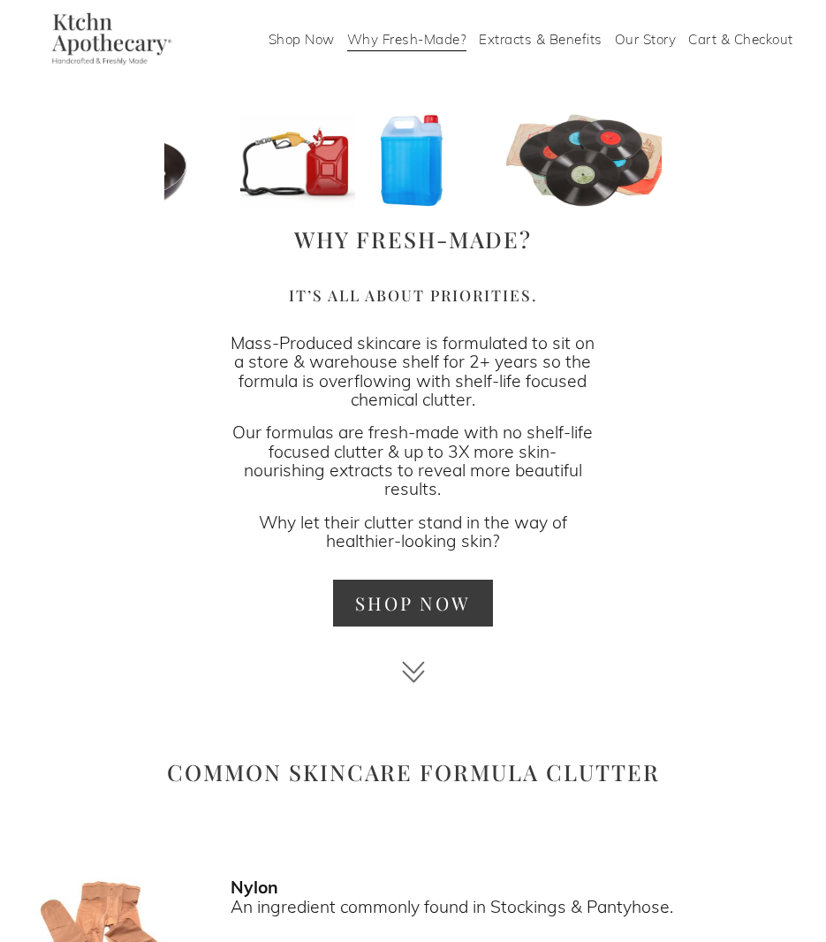
click at [294, 40] on link "Shop Now" at bounding box center [302, 39] width 66 height 27
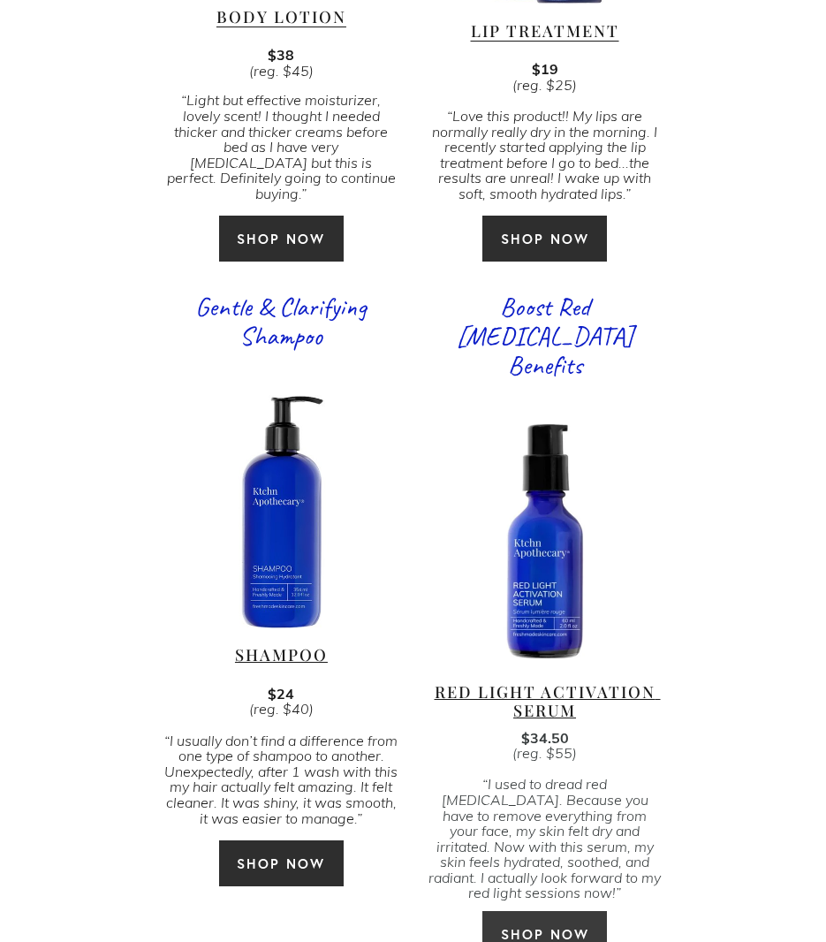
scroll to position [3619, 0]
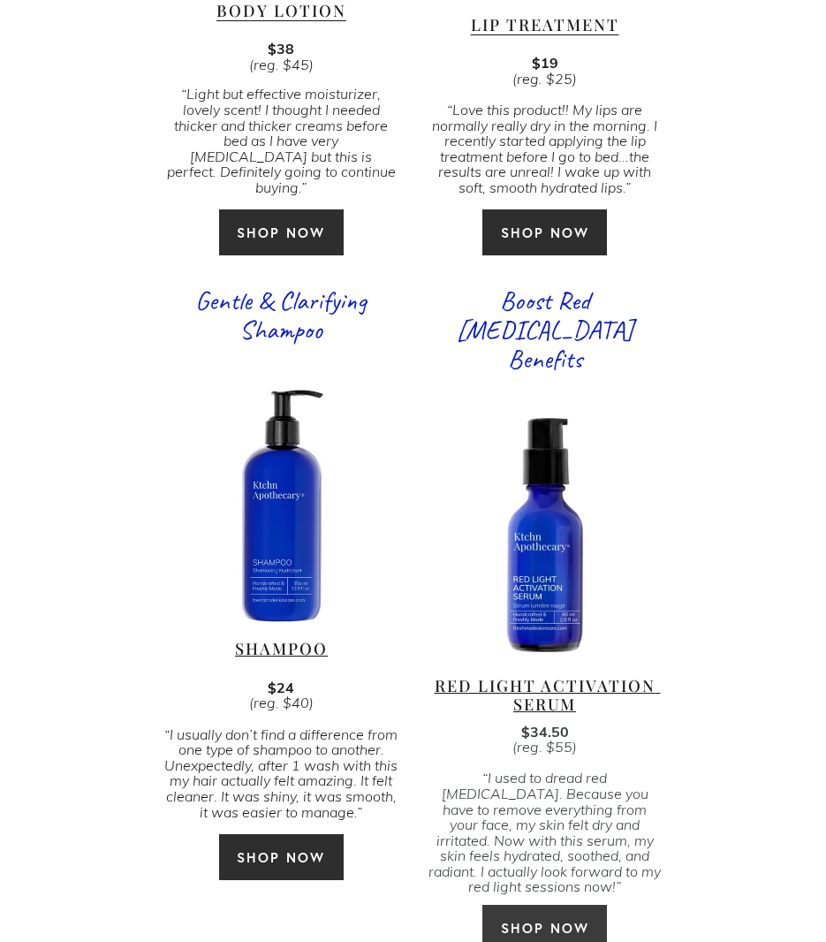
click at [298, 848] on link "SHOP NOW" at bounding box center [281, 857] width 127 height 48
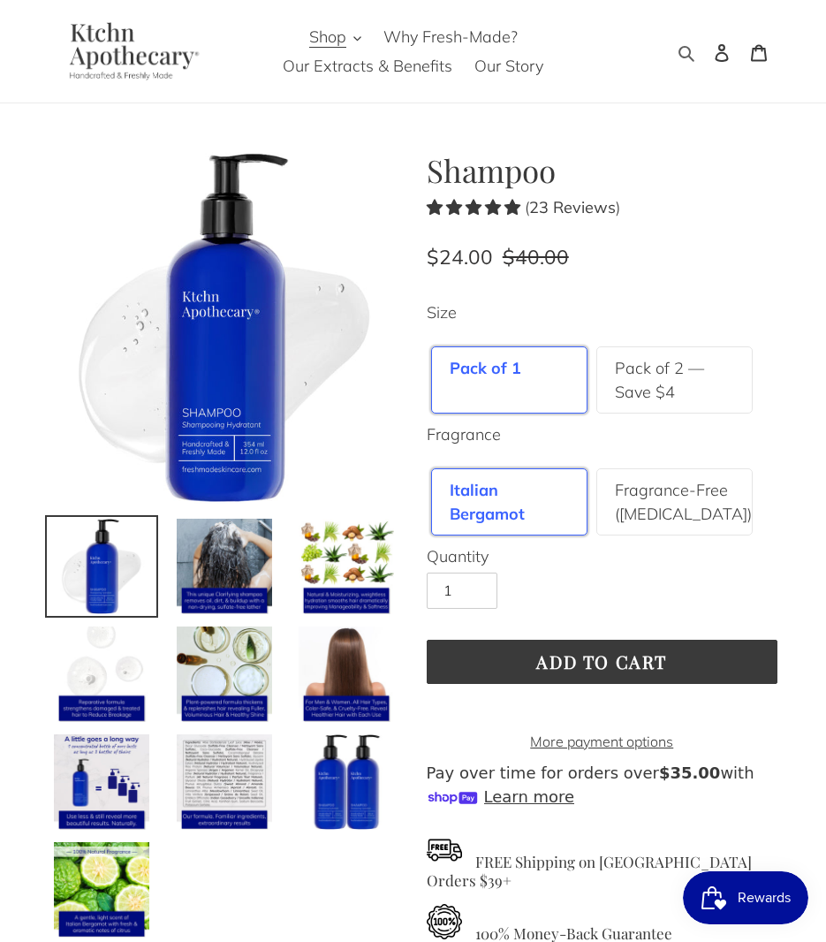
click at [682, 49] on icon "button" at bounding box center [686, 53] width 18 height 18
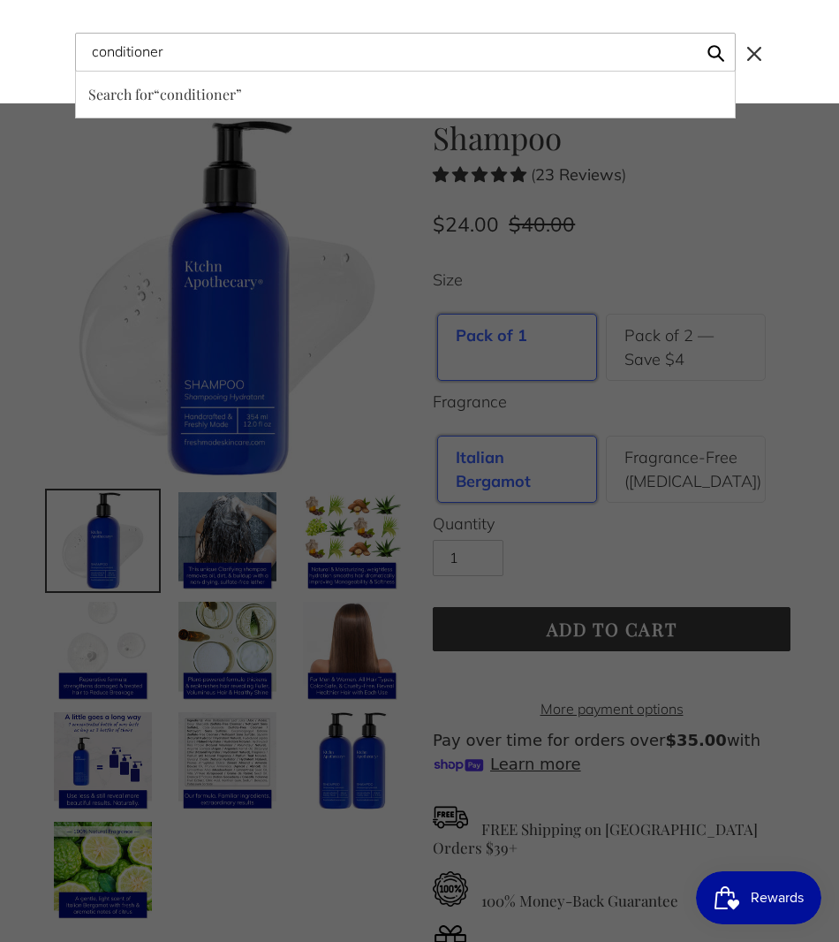
type input "conditioner"
click at [76, 72] on button "Search for “conditioner”" at bounding box center [405, 95] width 659 height 46
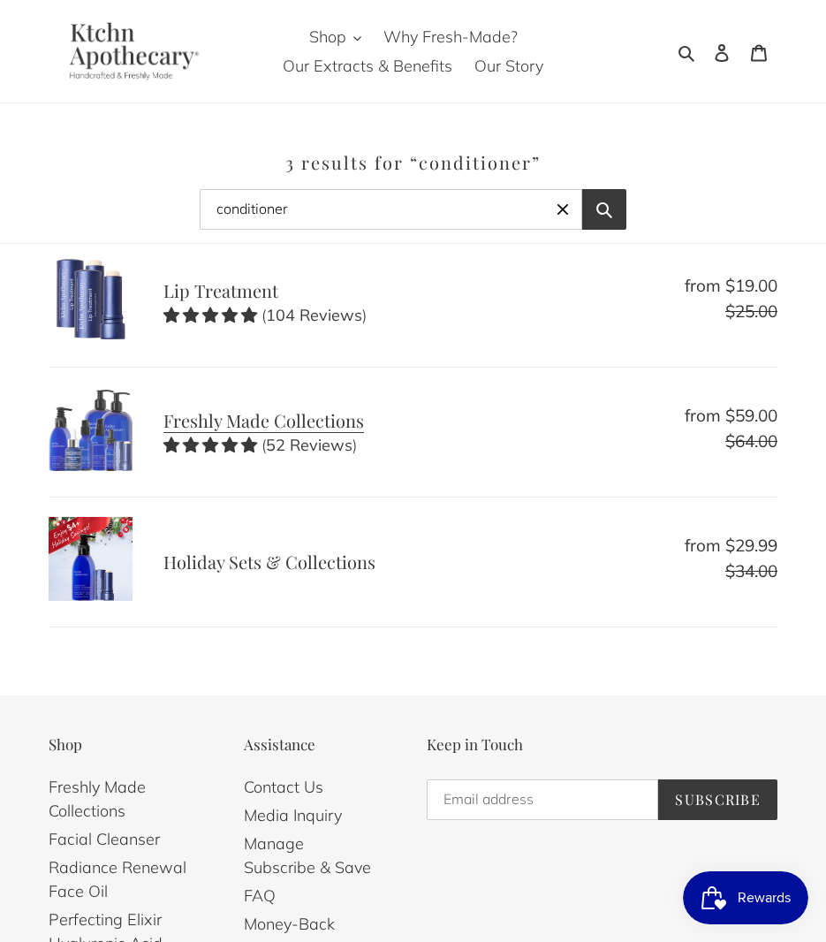
click at [334, 423] on link "Freshly Made Collections" at bounding box center [413, 432] width 729 height 90
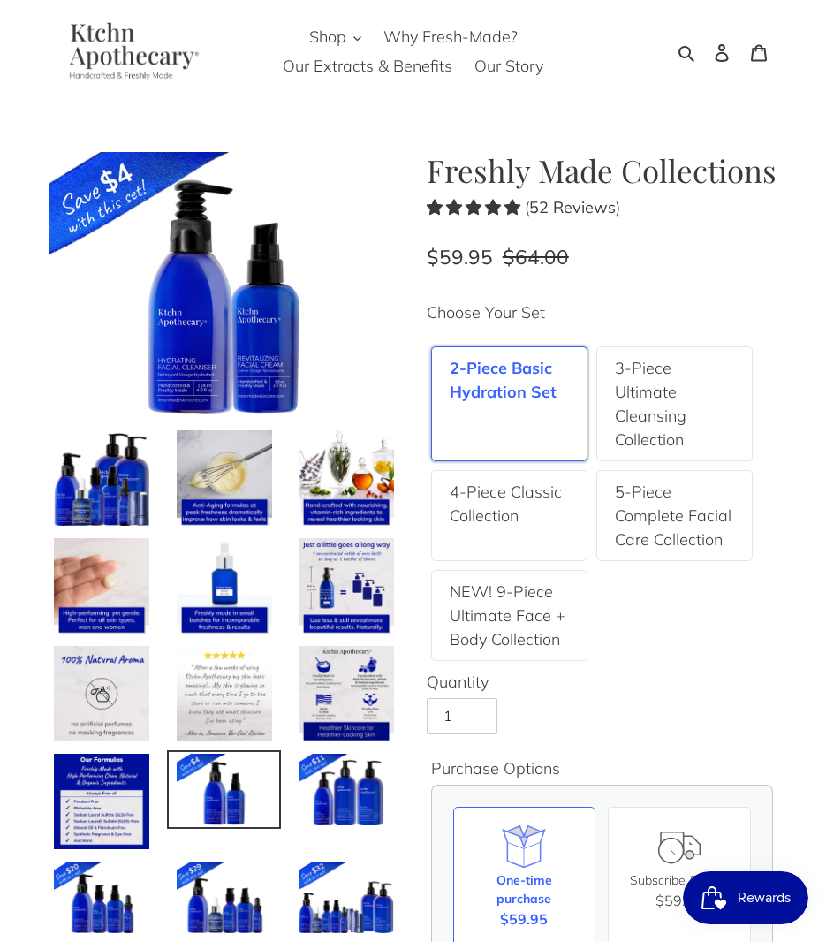
click at [162, 65] on img at bounding box center [130, 50] width 163 height 57
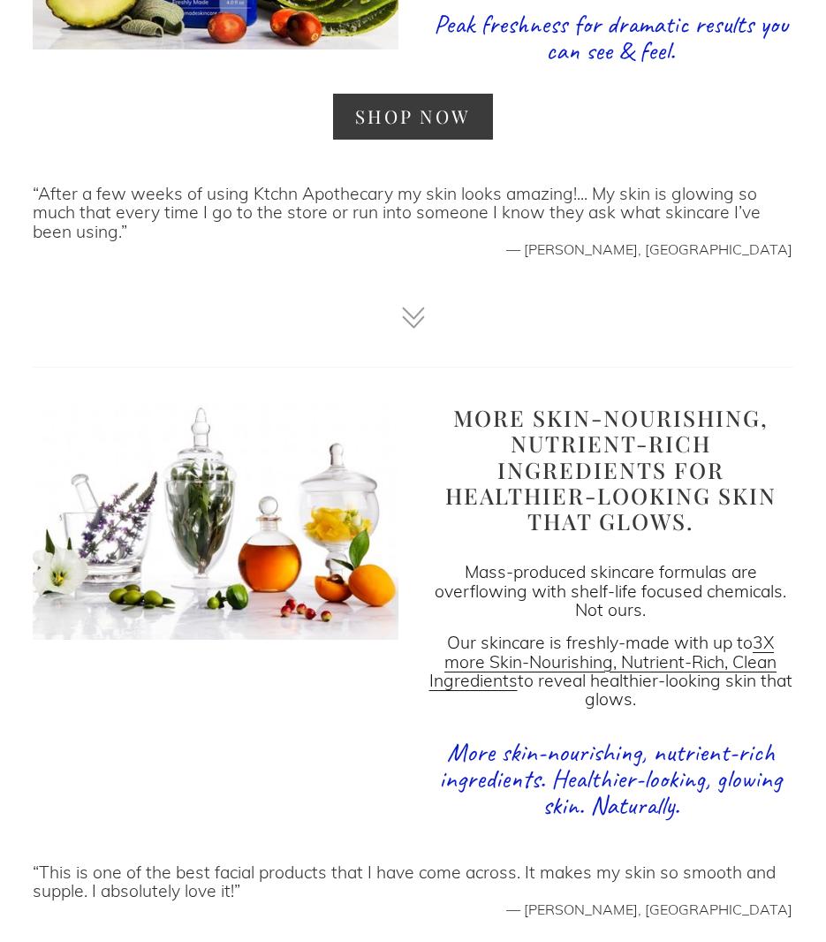
scroll to position [1782, 0]
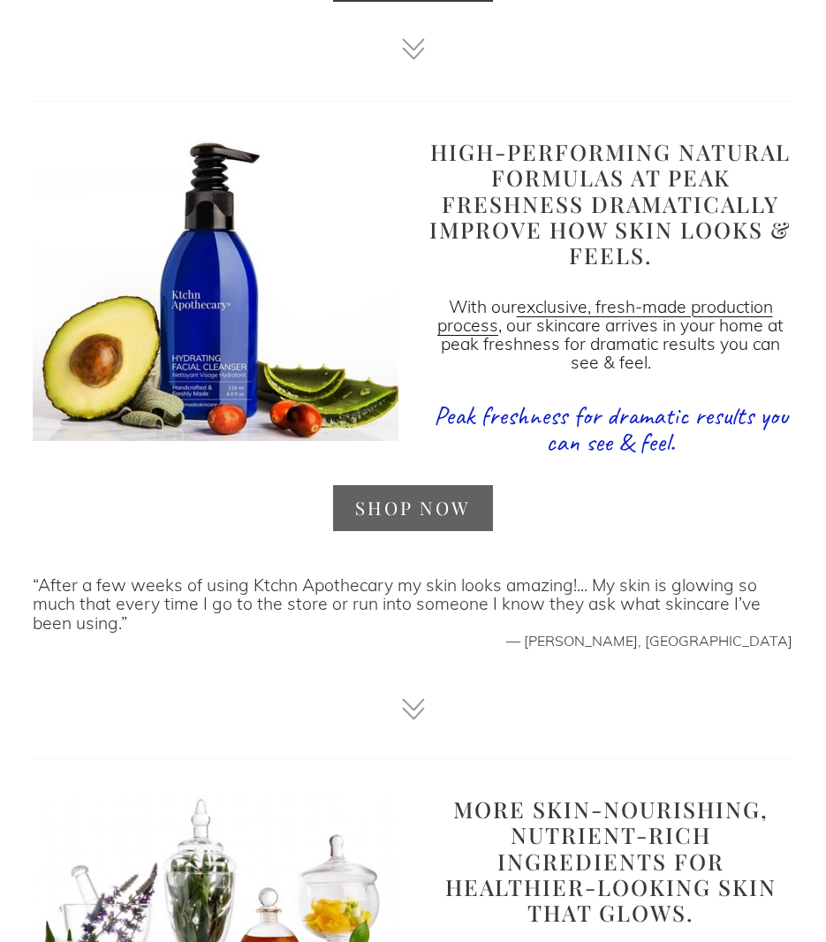
click at [445, 503] on link "SHOP NOW" at bounding box center [413, 508] width 161 height 47
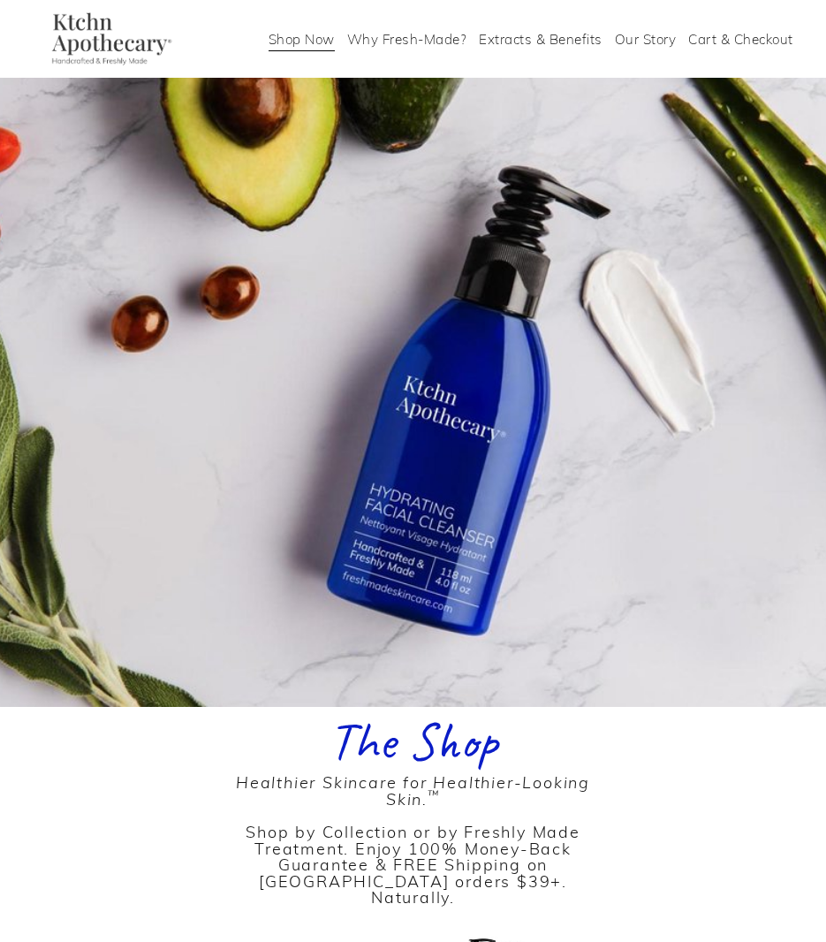
click at [308, 44] on link "Shop Now" at bounding box center [302, 39] width 66 height 27
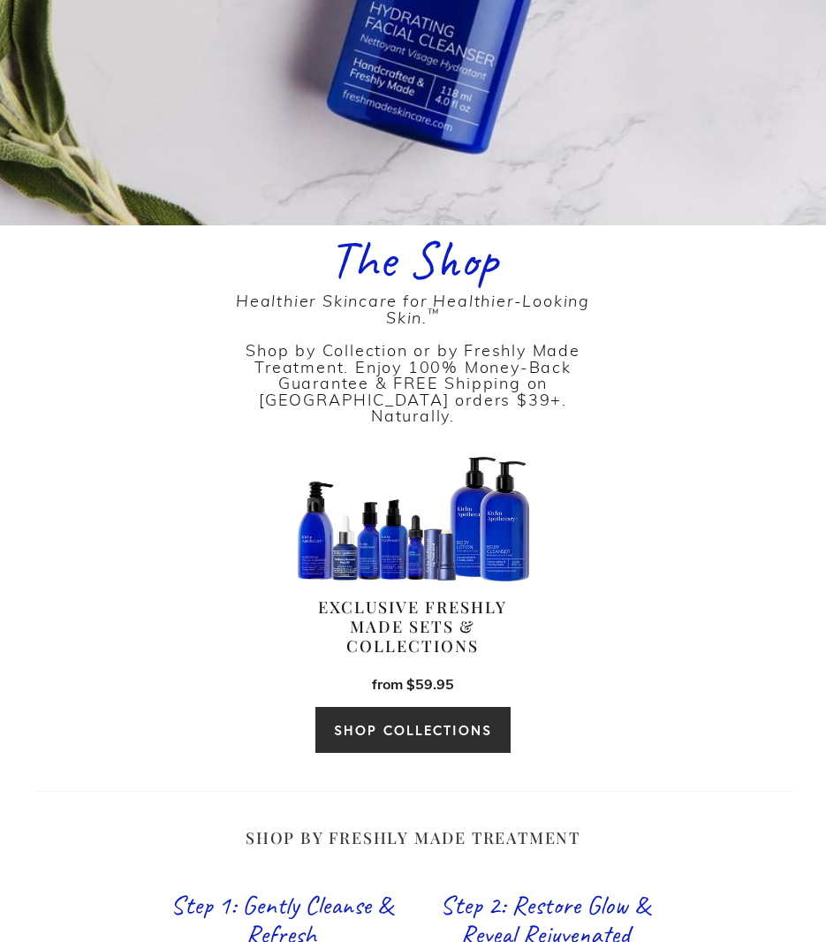
scroll to position [526, 0]
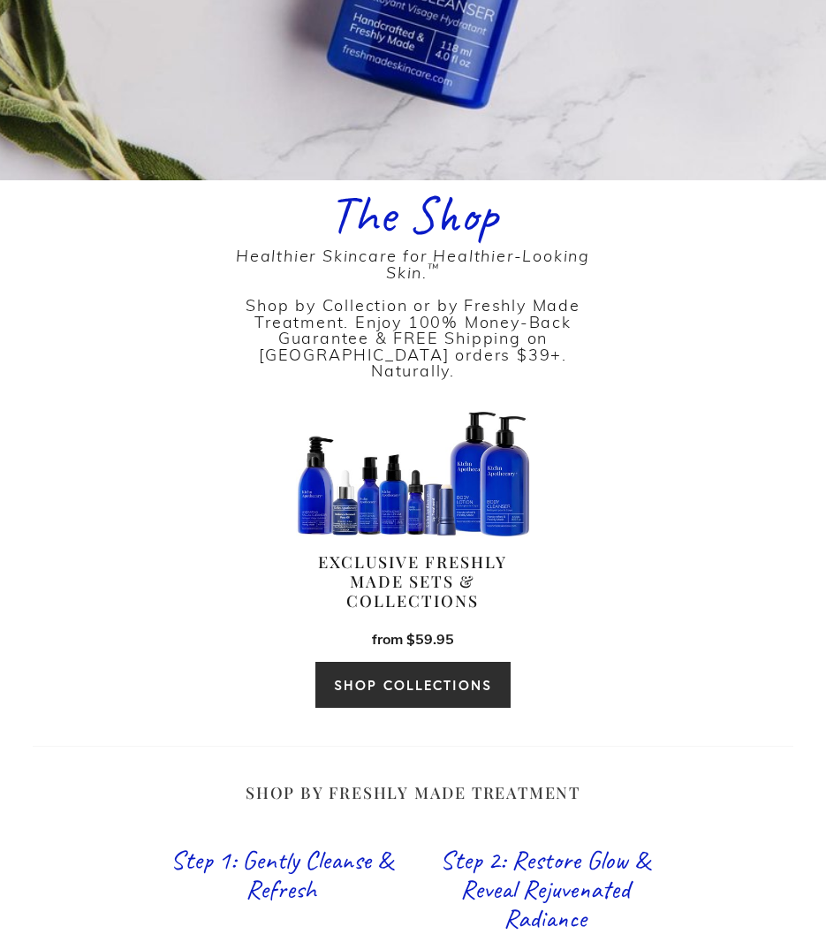
click at [388, 677] on link "SHOP COLLECTIONS" at bounding box center [412, 685] width 197 height 48
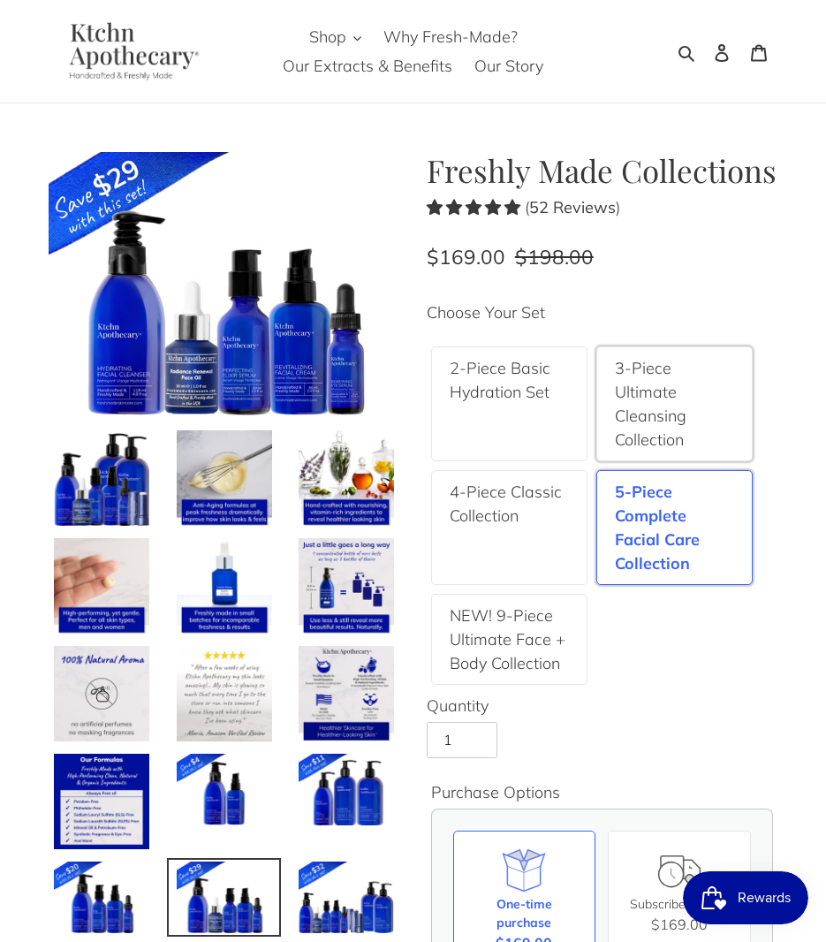
click at [685, 434] on label "3-Piece Ultimate Cleansing Collection" at bounding box center [674, 403] width 119 height 95
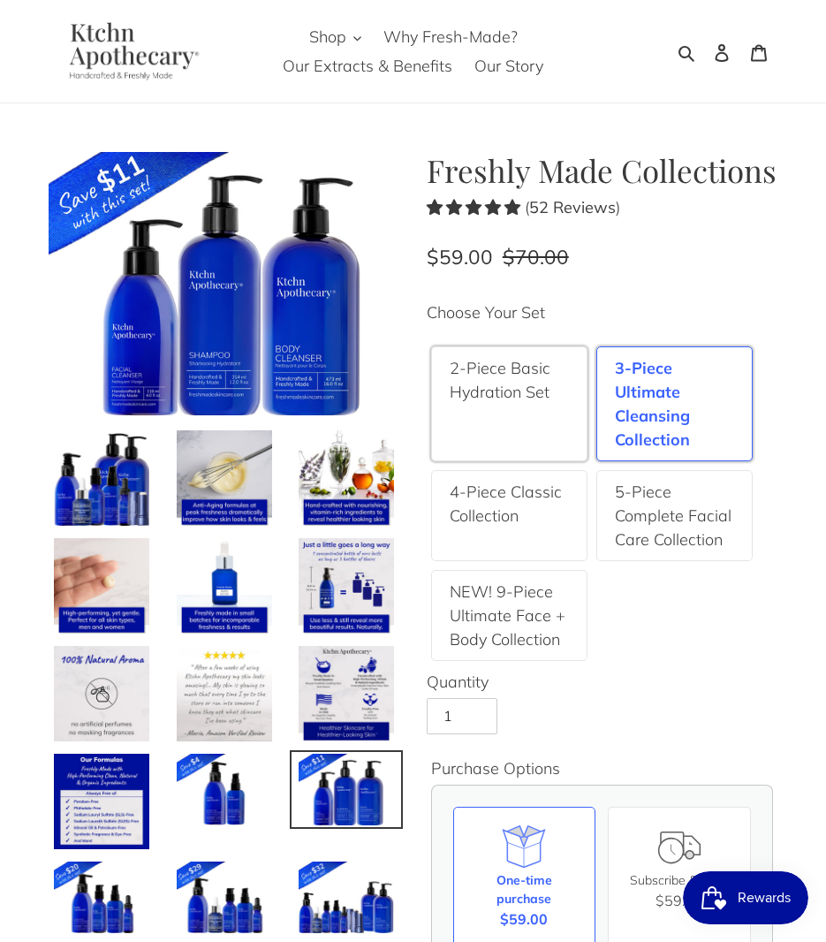
click at [524, 392] on label "2-Piece Basic Hydration Set" at bounding box center [509, 380] width 119 height 48
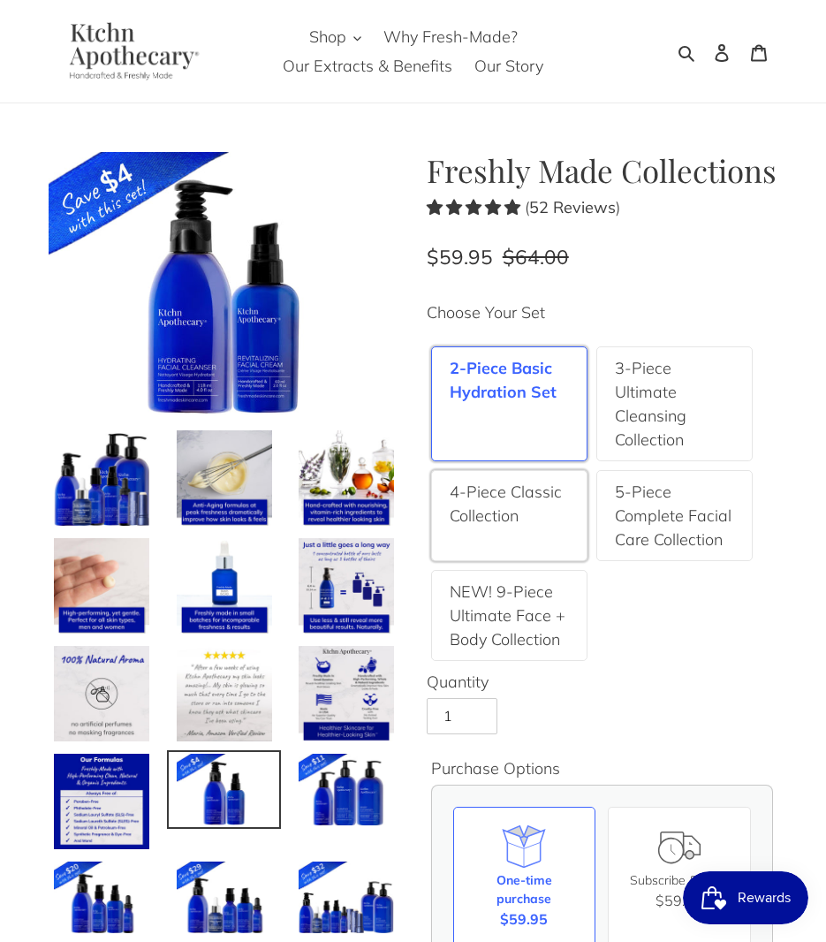
click at [513, 523] on label "4-Piece Classic Collection" at bounding box center [509, 504] width 119 height 48
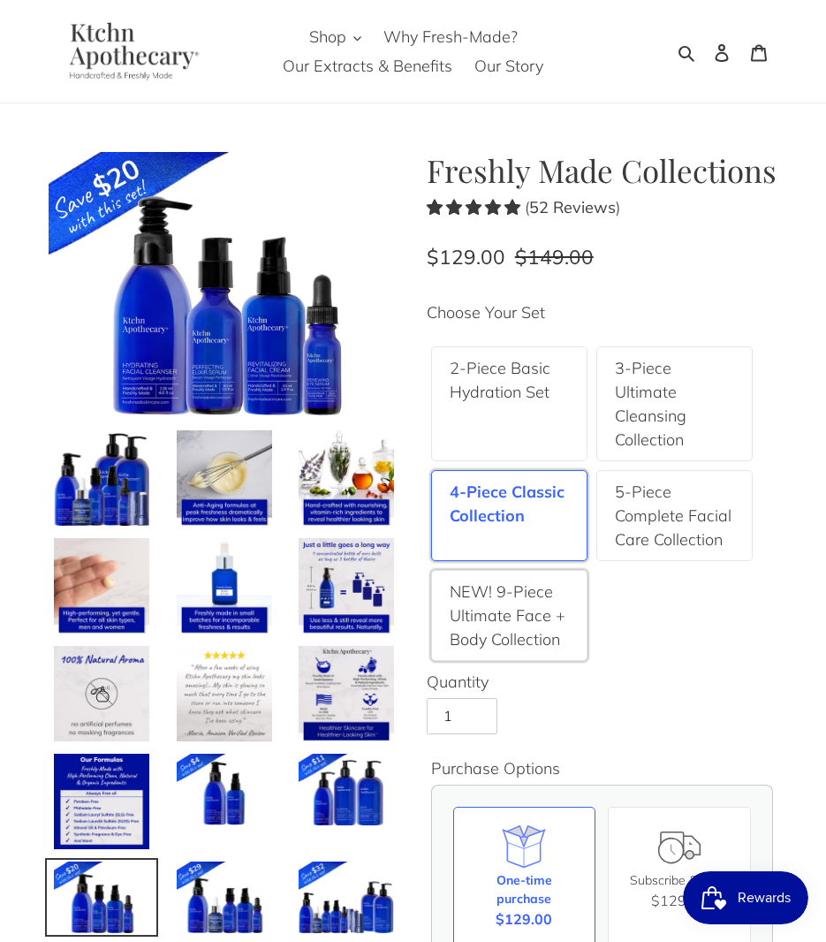
click at [516, 606] on label "NEW! 9-Piece Ultimate Face + Body Collection" at bounding box center [509, 615] width 119 height 72
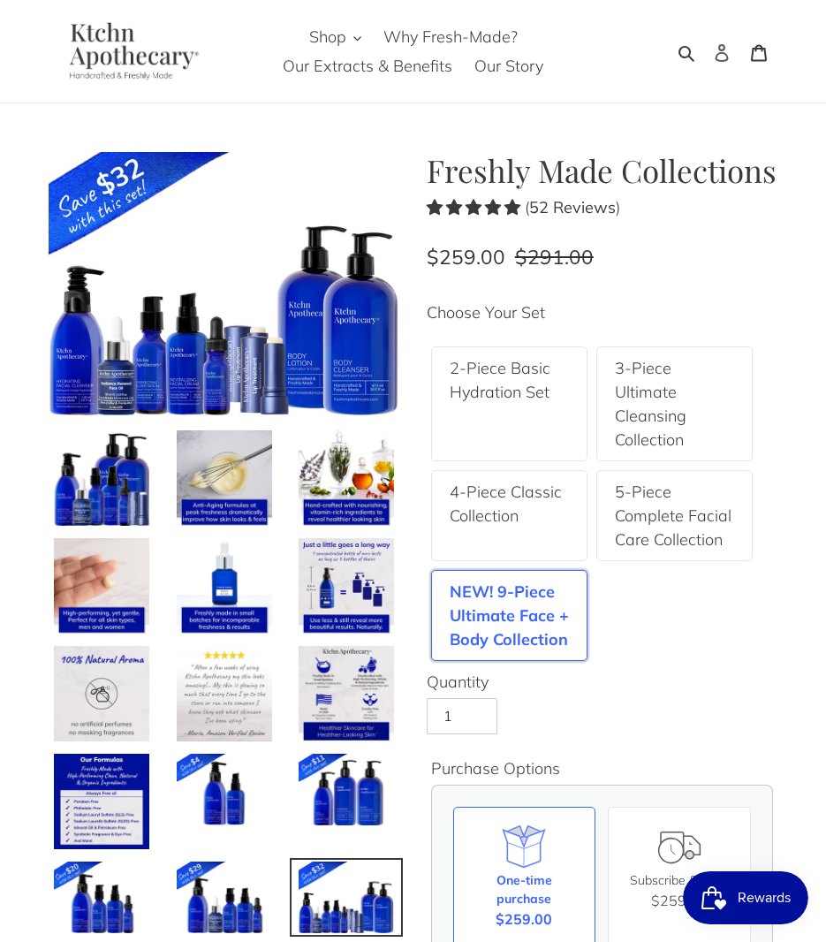
click at [721, 53] on icon at bounding box center [721, 53] width 13 height 18
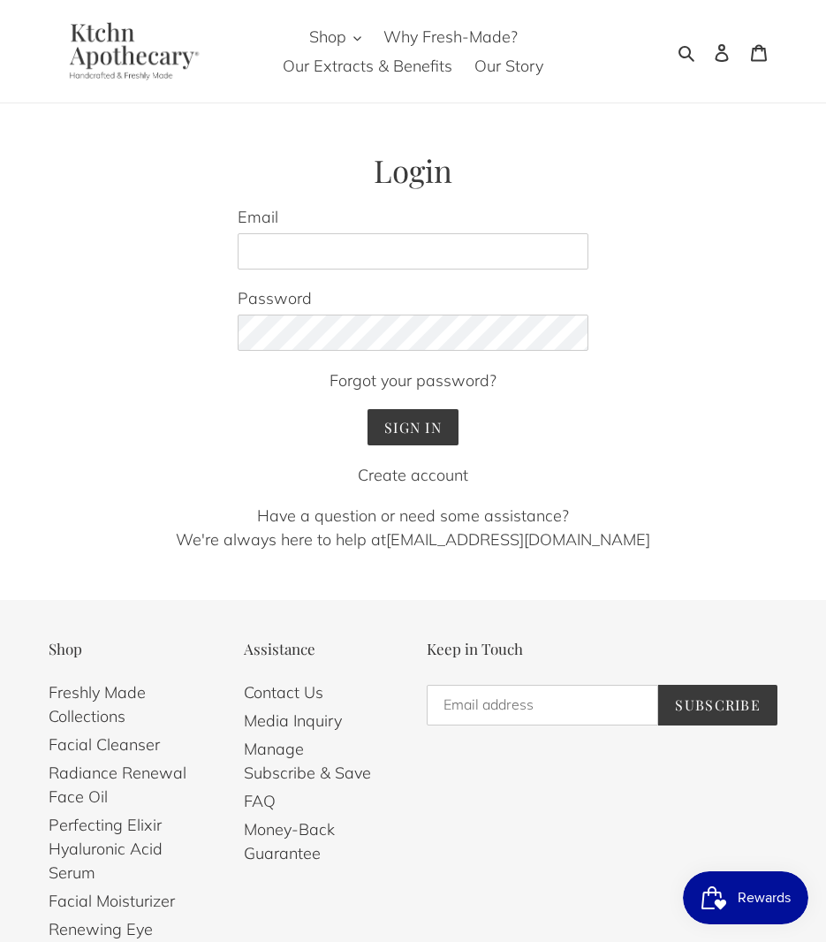
click at [517, 521] on center "Have a question or need some assistance? We're always here to help at [EMAIL_AD…" at bounding box center [413, 527] width 729 height 48
click at [421, 543] on link "Hello@KtchnApothecary.com" at bounding box center [518, 539] width 264 height 20
click at [526, 426] on div "Forgot your password? Sign In Create account" at bounding box center [414, 427] width 352 height 118
drag, startPoint x: 466, startPoint y: 534, endPoint x: 426, endPoint y: 567, distance: 52.7
click at [426, 567] on div "We've sent you an email with a link to update your password. Login Email Passwo…" at bounding box center [413, 738] width 826 height 1477
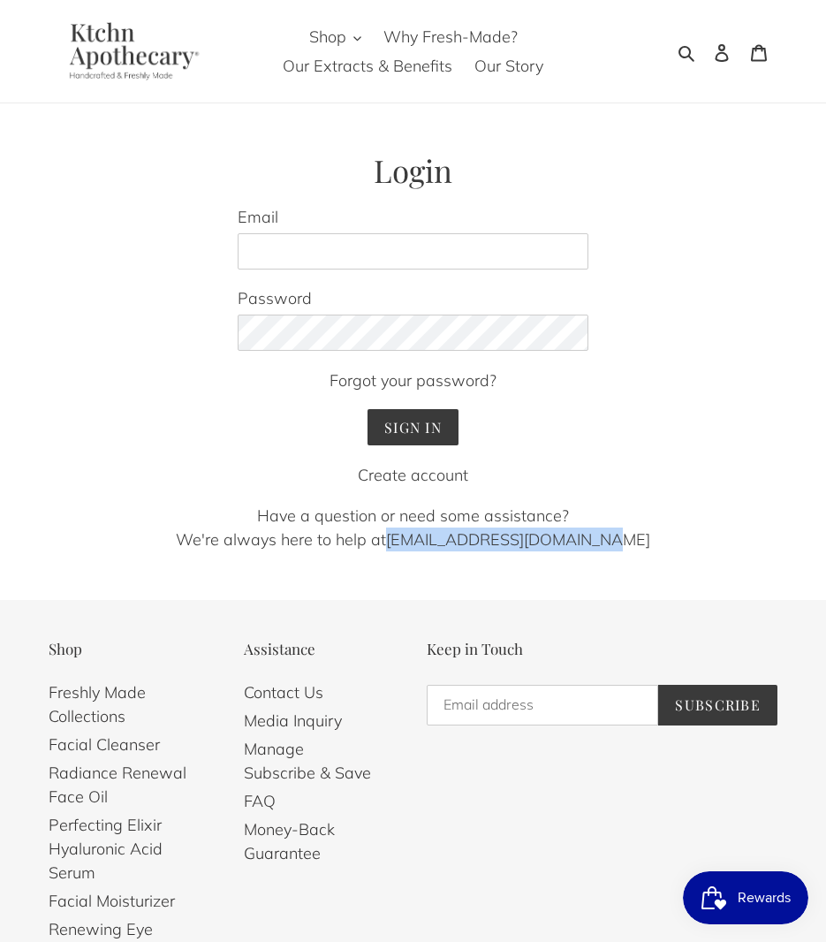
drag, startPoint x: 412, startPoint y: 538, endPoint x: 625, endPoint y: 551, distance: 214.2
click at [625, 551] on center "Have a question or need some assistance? We're always here to help at Hello@Ktc…" at bounding box center [413, 527] width 729 height 48
copy link "Hello@KtchnApothecary.com"
click at [333, 44] on span "Shop" at bounding box center [327, 36] width 37 height 21
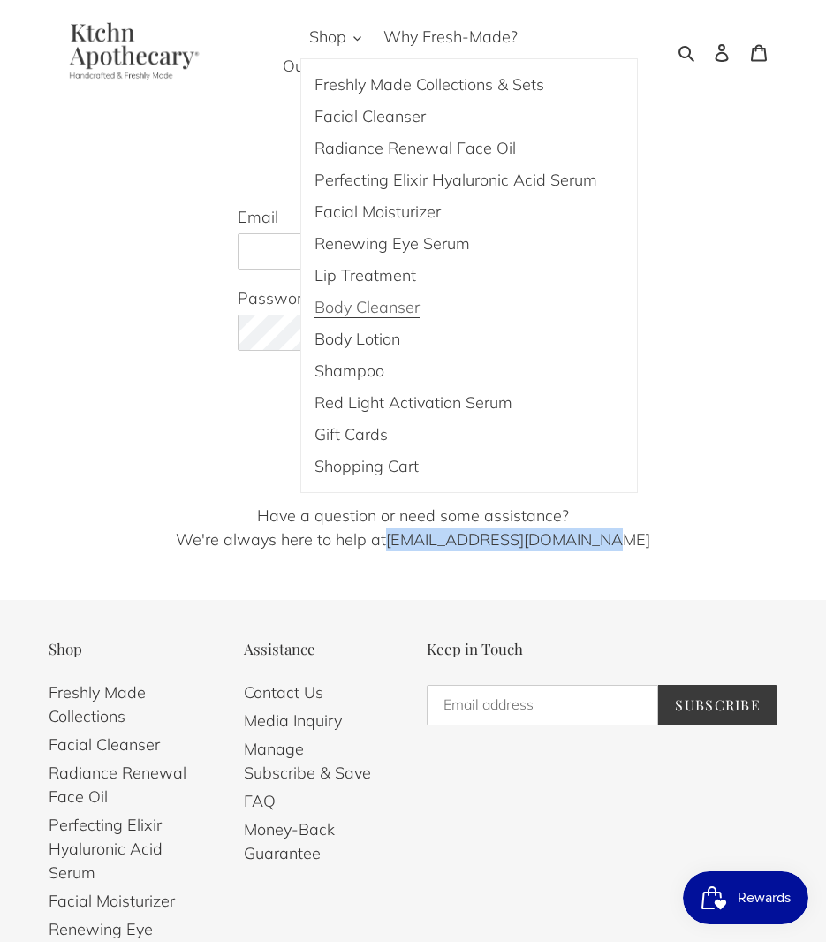
click at [367, 300] on span "Body Cleanser" at bounding box center [366, 307] width 105 height 21
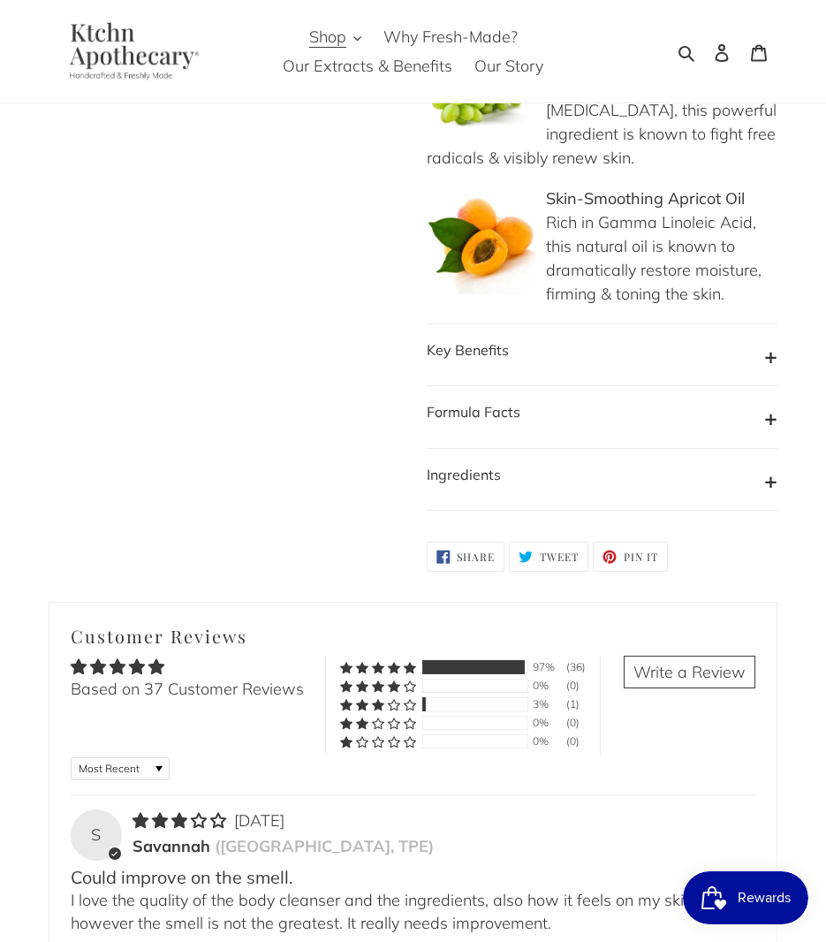
scroll to position [2111, 0]
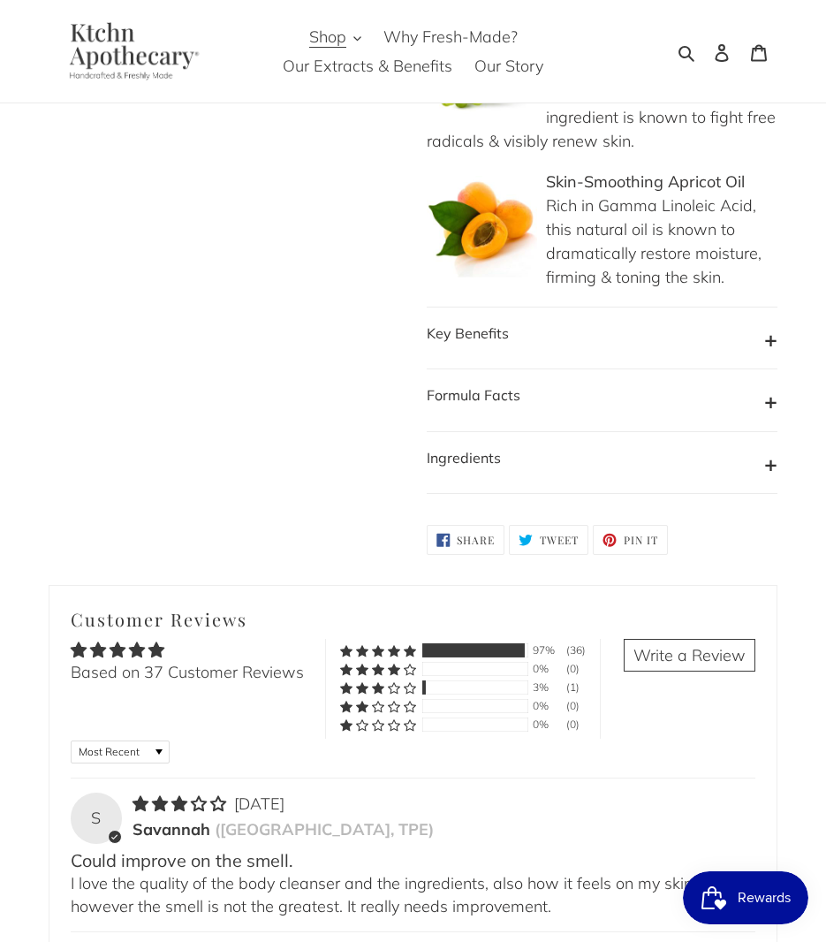
click at [468, 449] on b "Ingredients" at bounding box center [464, 458] width 74 height 18
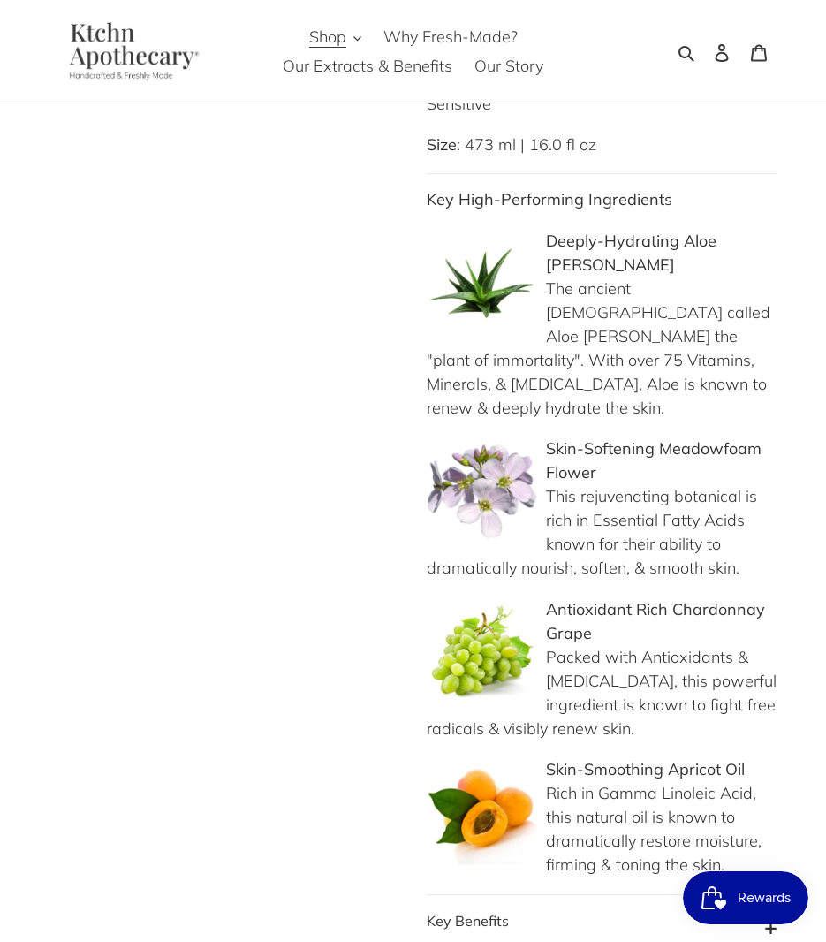
scroll to position [441, 0]
